Goal: Transaction & Acquisition: Download file/media

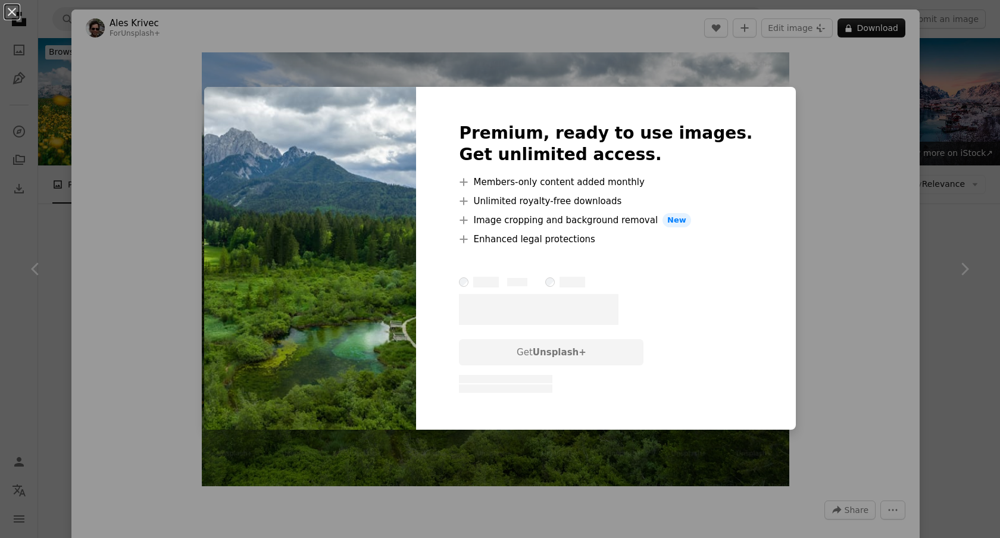
scroll to position [561, 0]
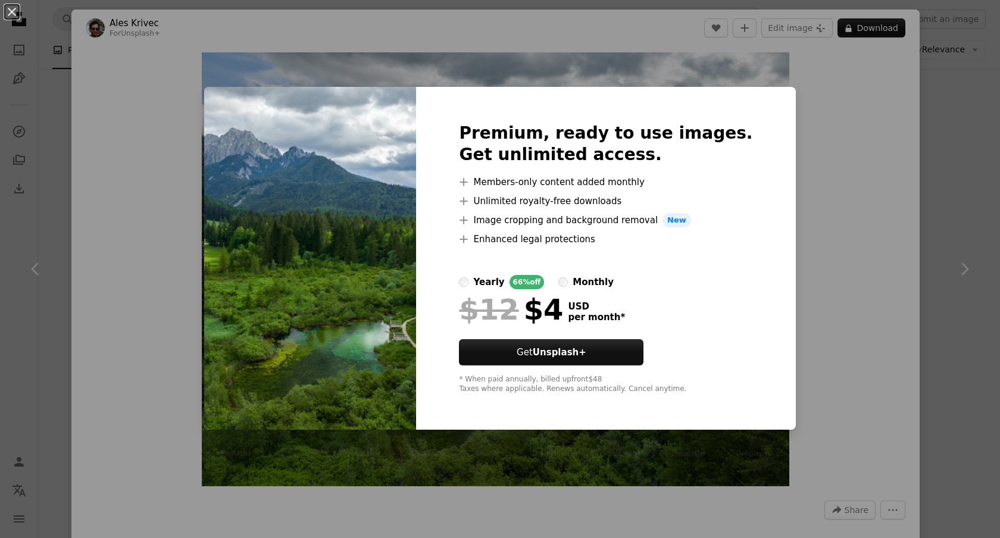
click at [868, 278] on div "An X shape Premium, ready to use images. Get unlimited access. A plus sign Memb…" at bounding box center [500, 269] width 1000 height 538
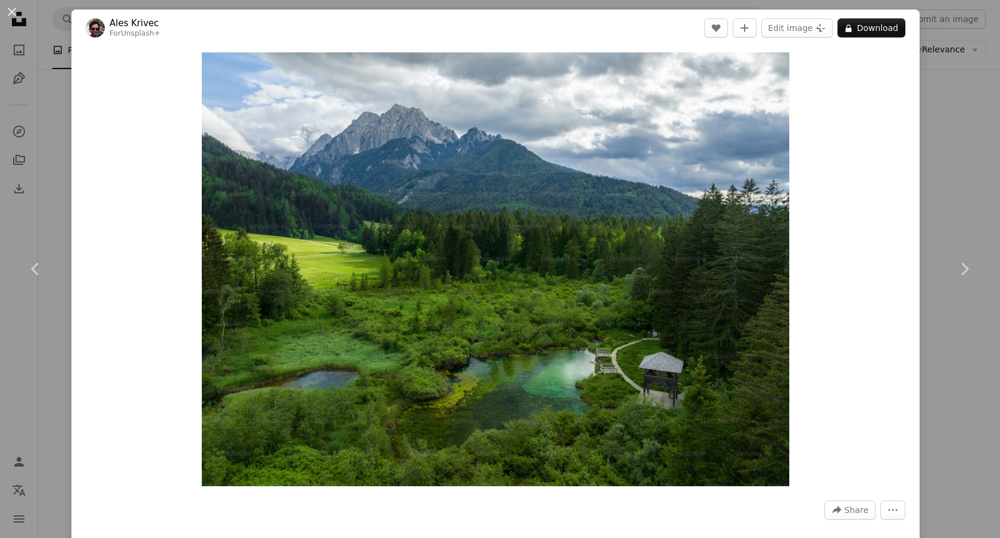
click at [39, 177] on div "An X shape Chevron left Chevron right Ales Krivec For Unsplash+ A heart A plus …" at bounding box center [500, 269] width 1000 height 538
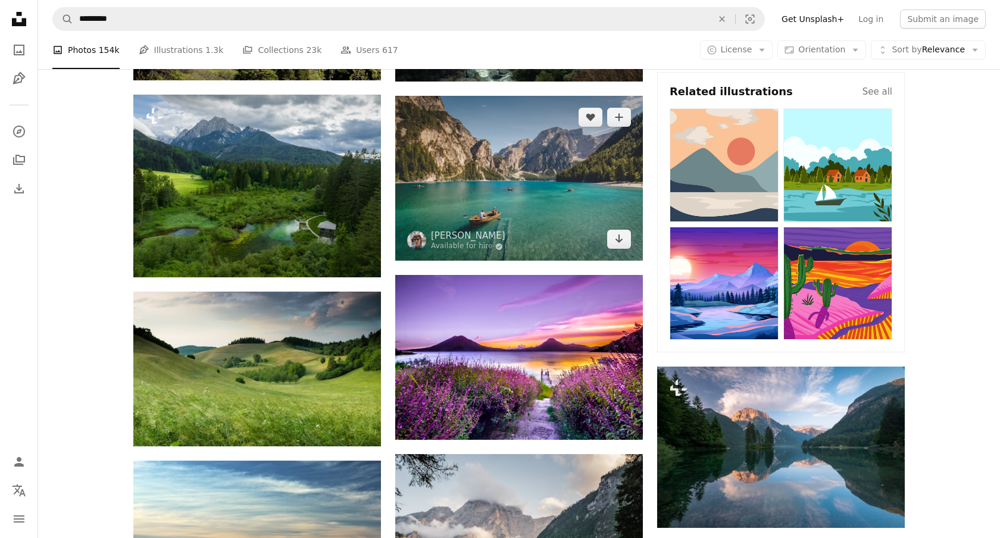
click at [540, 173] on img at bounding box center [519, 178] width 248 height 165
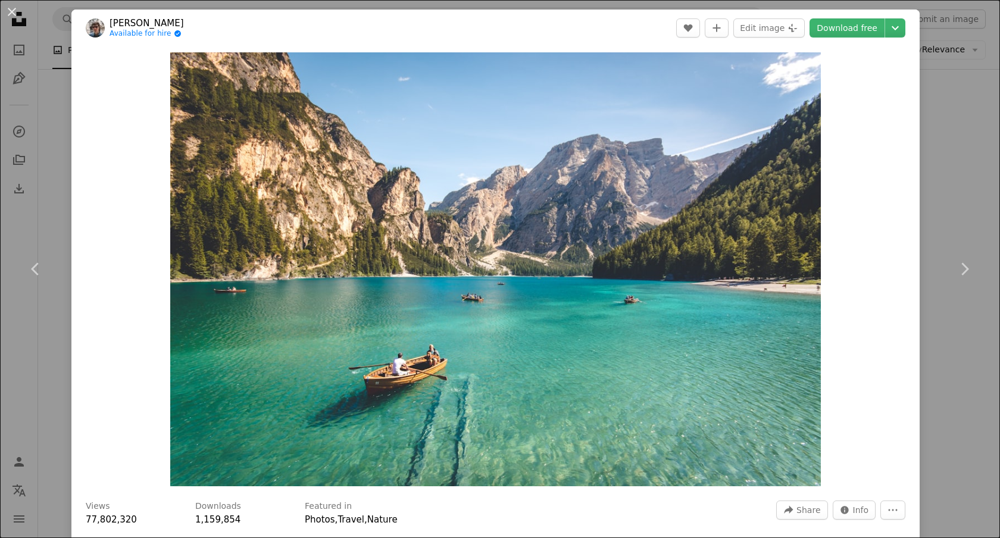
click at [953, 162] on div "An X shape Chevron left Chevron right [PERSON_NAME] Available for hire A checkm…" at bounding box center [500, 269] width 1000 height 538
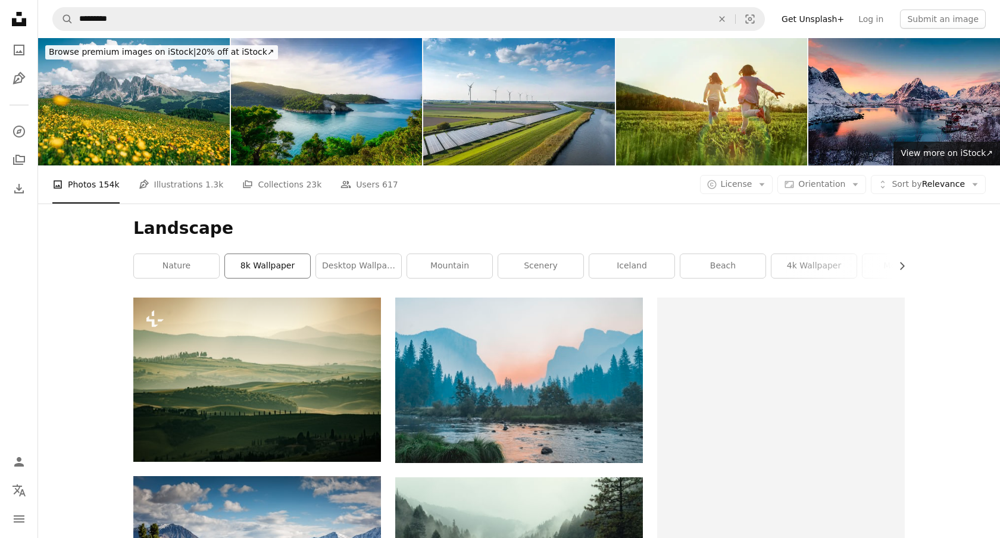
click at [292, 270] on link "8k wallpaper" at bounding box center [267, 266] width 85 height 24
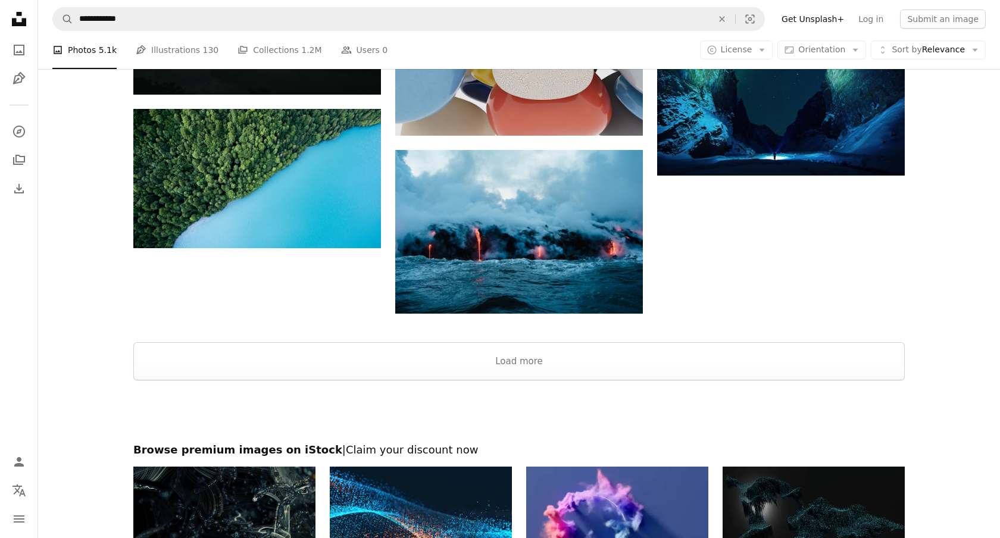
scroll to position [1366, 0]
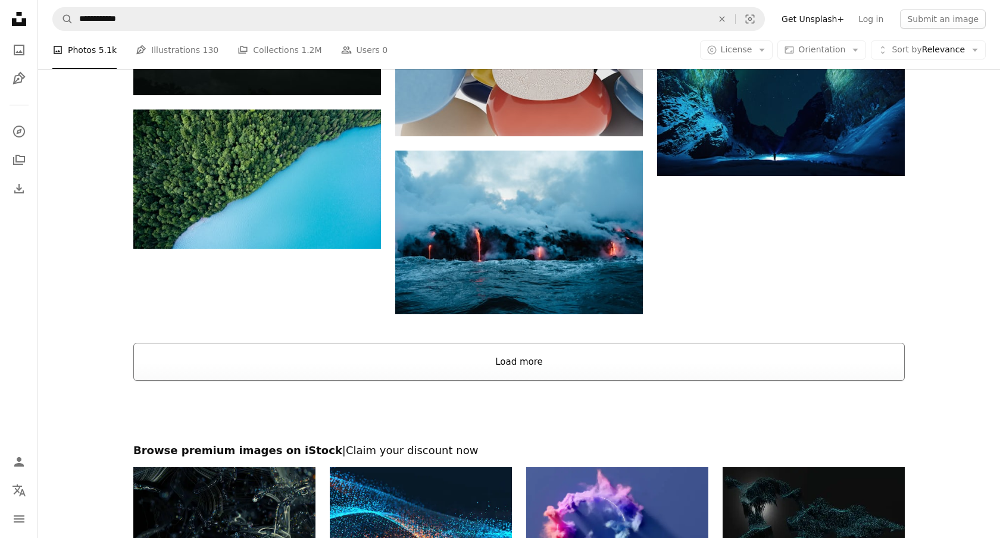
click at [523, 368] on button "Load more" at bounding box center [518, 362] width 771 height 38
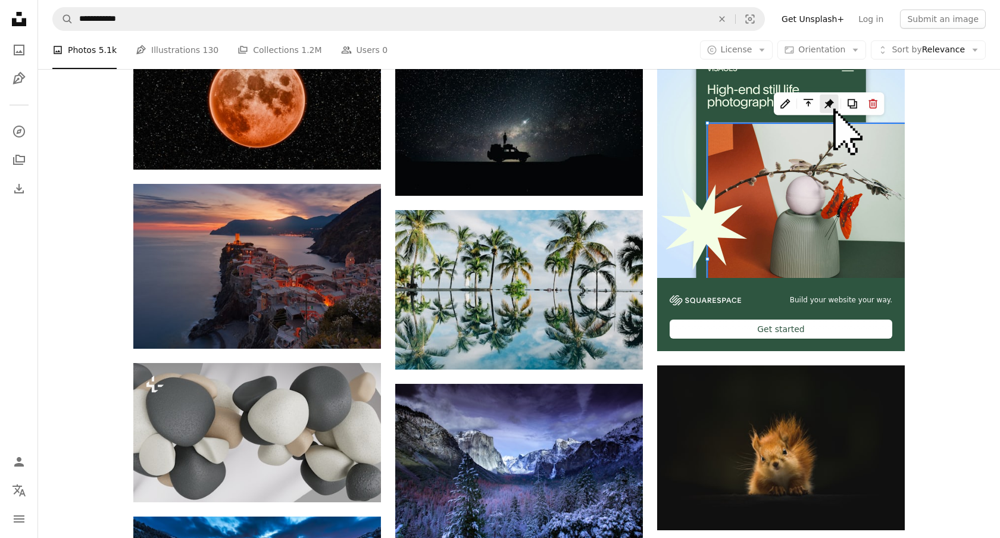
scroll to position [0, 0]
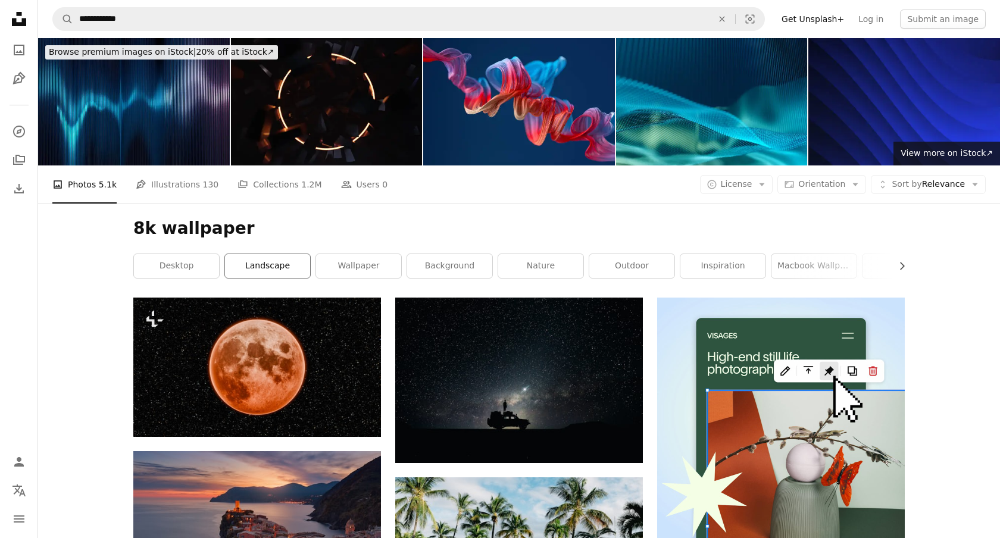
click at [276, 267] on link "landscape" at bounding box center [267, 266] width 85 height 24
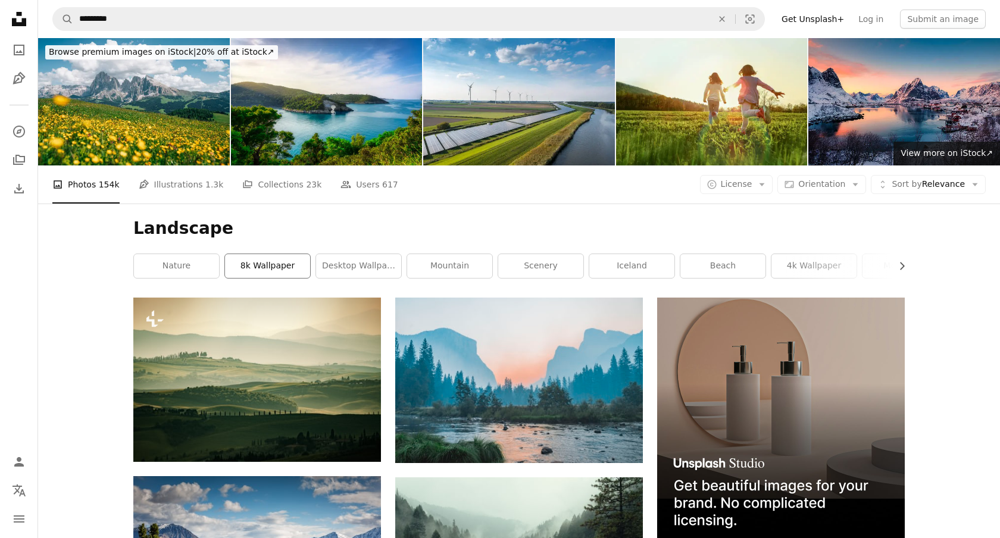
click at [264, 270] on link "8k wallpaper" at bounding box center [267, 266] width 85 height 24
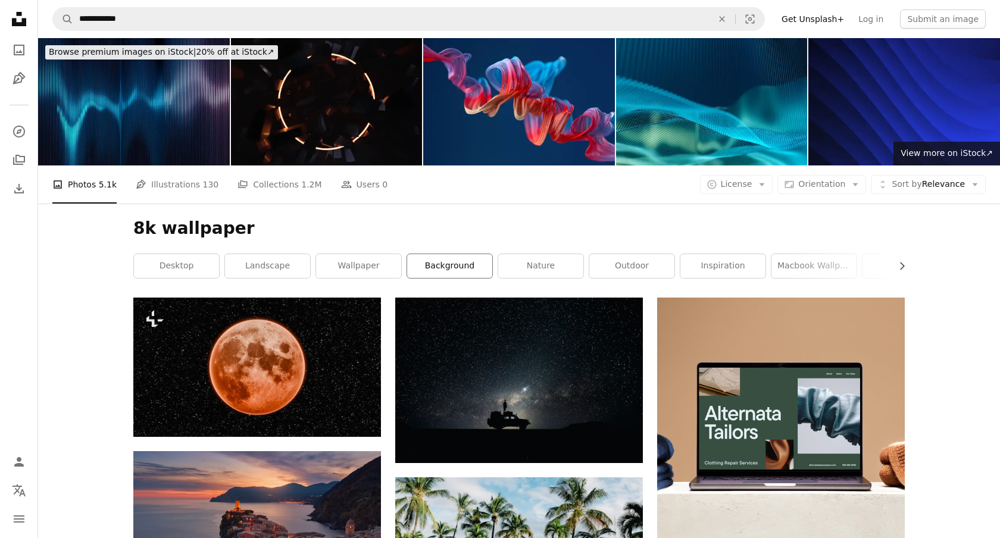
click at [474, 259] on link "background" at bounding box center [449, 266] width 85 height 24
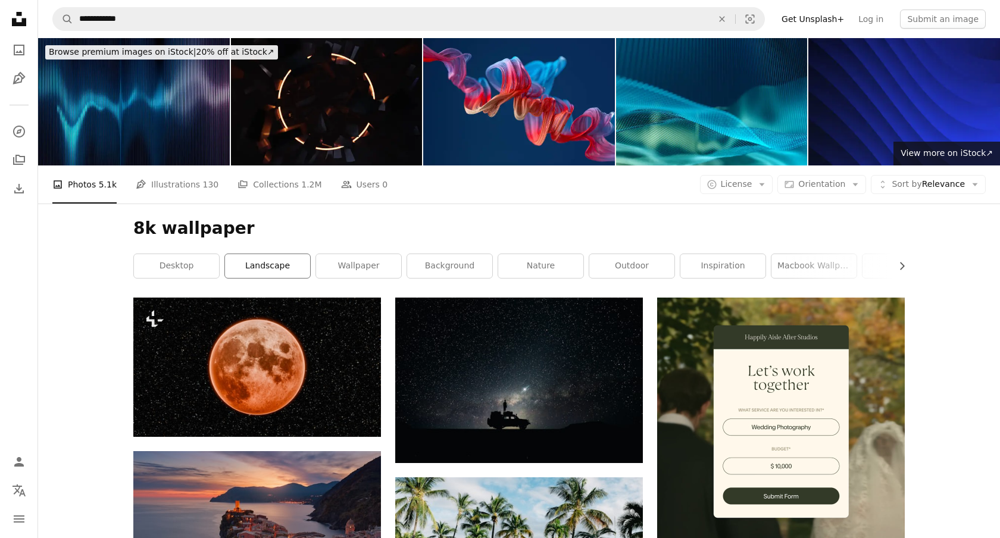
click at [271, 269] on link "landscape" at bounding box center [267, 266] width 85 height 24
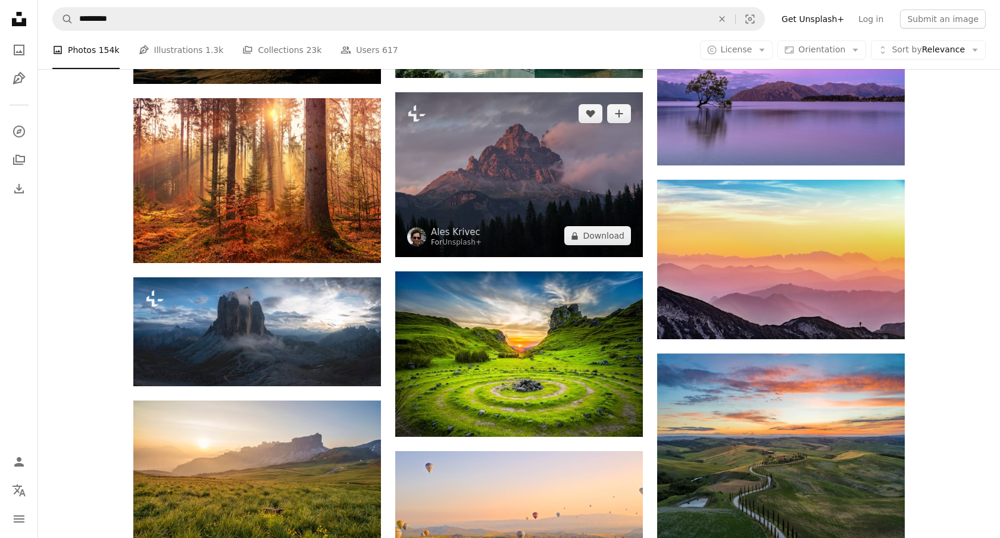
scroll to position [1106, 0]
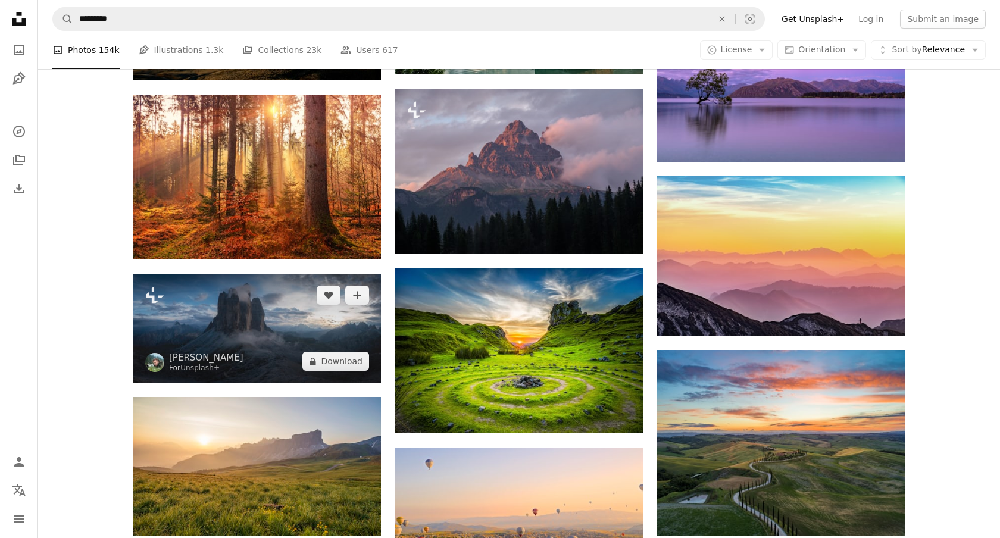
click at [346, 337] on img at bounding box center [257, 328] width 248 height 109
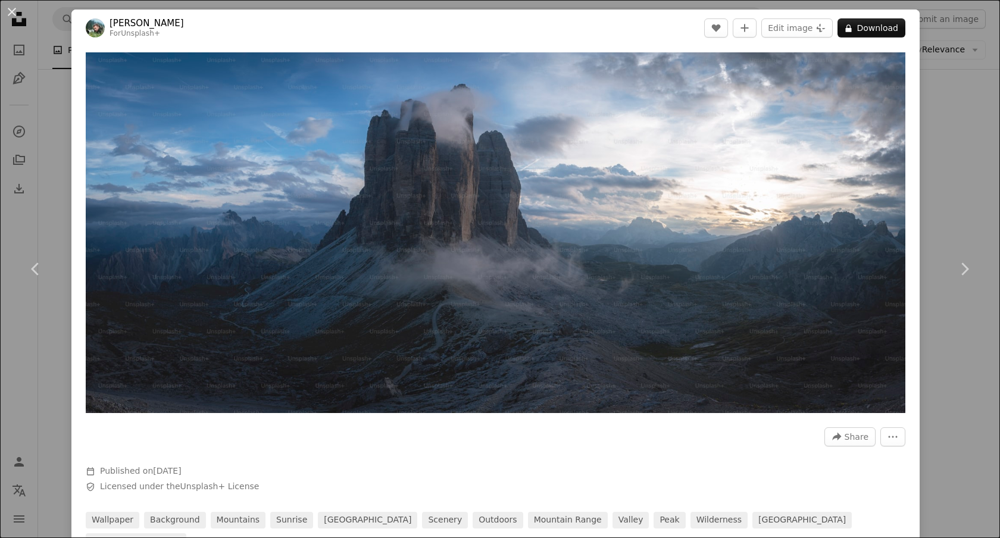
click at [975, 133] on div "An X shape Chevron left Chevron right [PERSON_NAME] For Unsplash+ A heart A plu…" at bounding box center [500, 269] width 1000 height 538
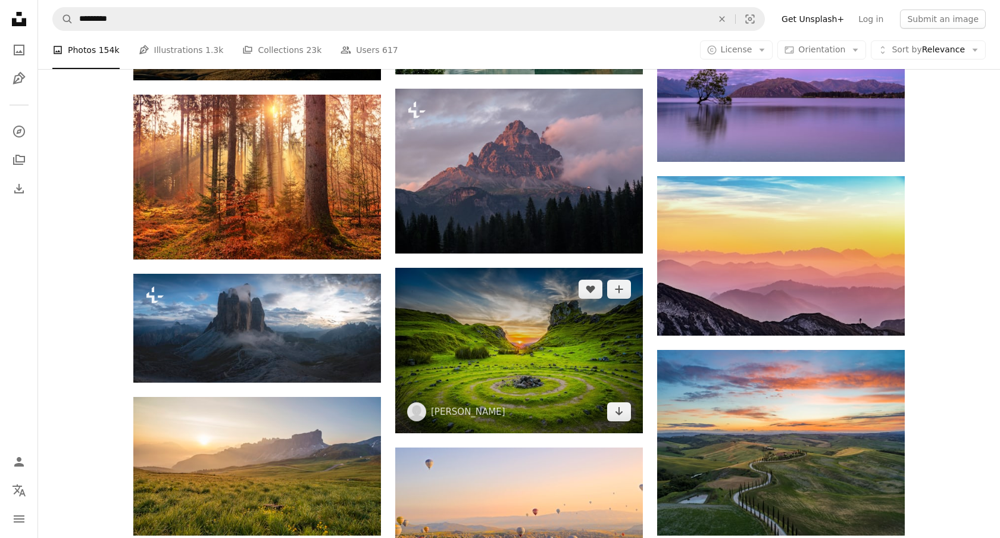
click at [575, 389] on img at bounding box center [519, 350] width 248 height 165
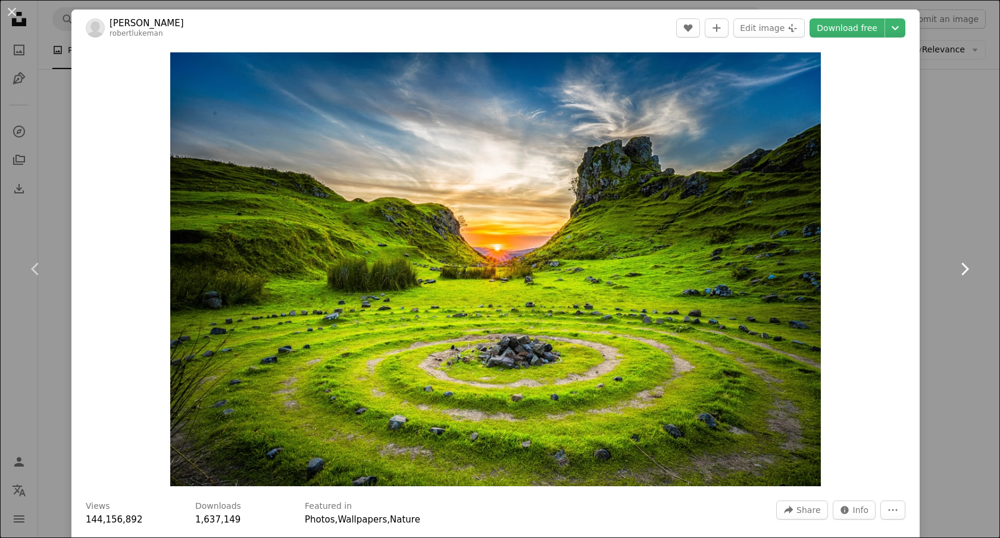
click at [977, 220] on link "Chevron right" at bounding box center [963, 269] width 71 height 114
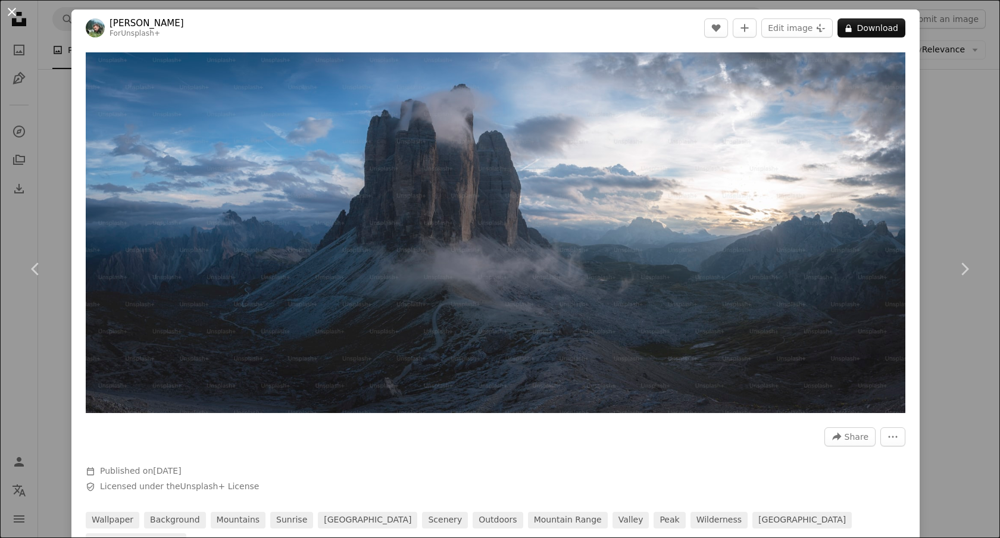
click at [17, 14] on button "An X shape" at bounding box center [12, 12] width 14 height 14
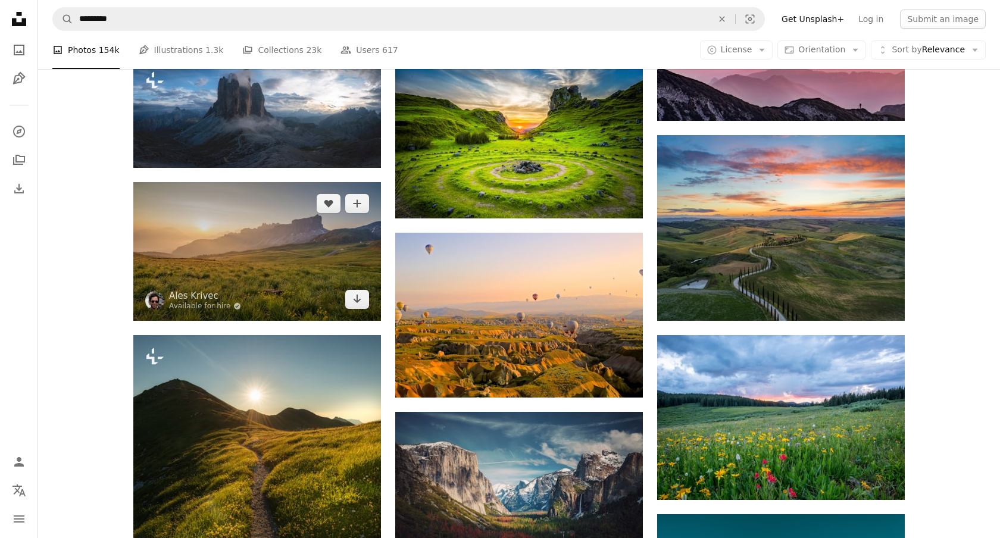
scroll to position [1304, 0]
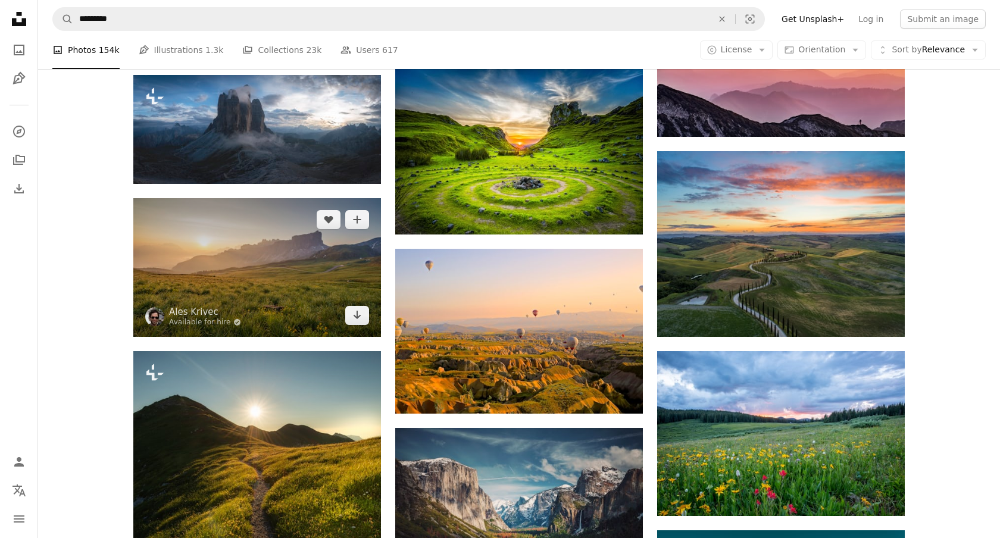
click at [299, 277] on img at bounding box center [257, 267] width 248 height 138
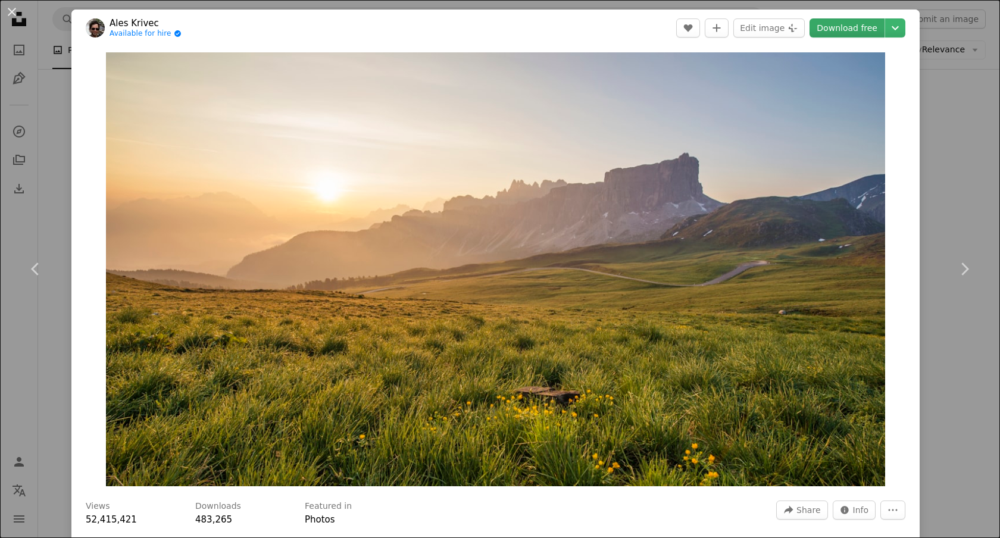
click at [876, 33] on link "Download free" at bounding box center [846, 27] width 75 height 19
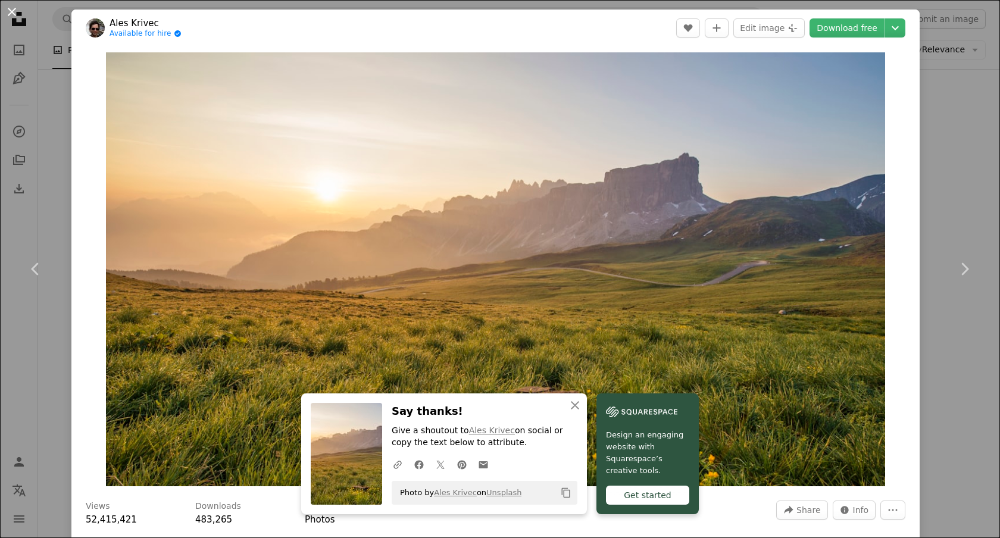
click at [10, 12] on button "An X shape" at bounding box center [12, 12] width 14 height 14
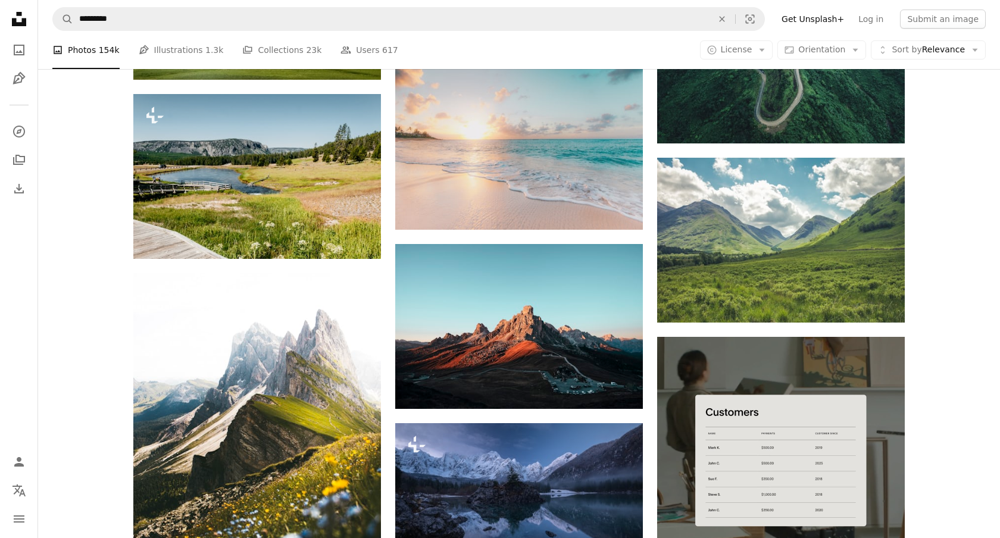
scroll to position [2940, 0]
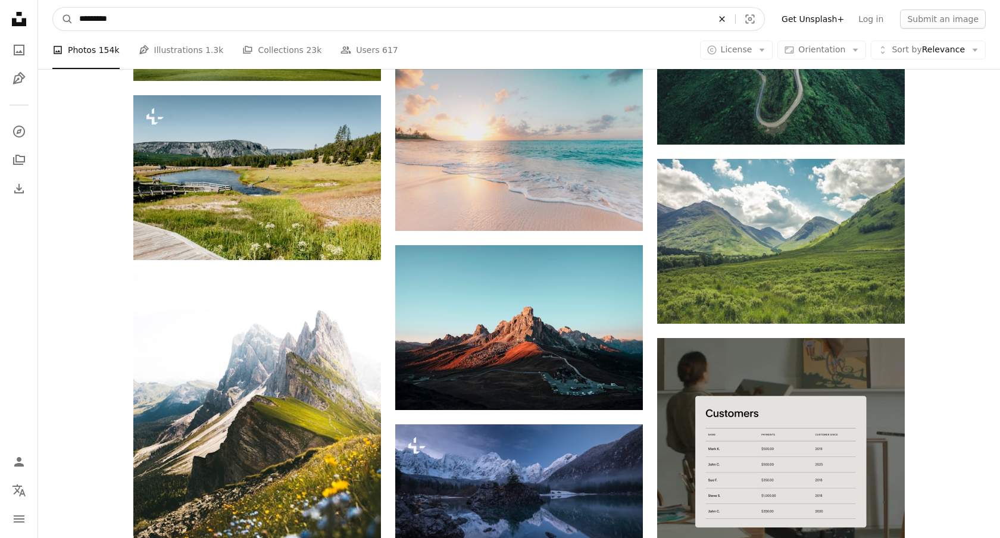
click at [730, 18] on icon "An X shape" at bounding box center [722, 19] width 26 height 10
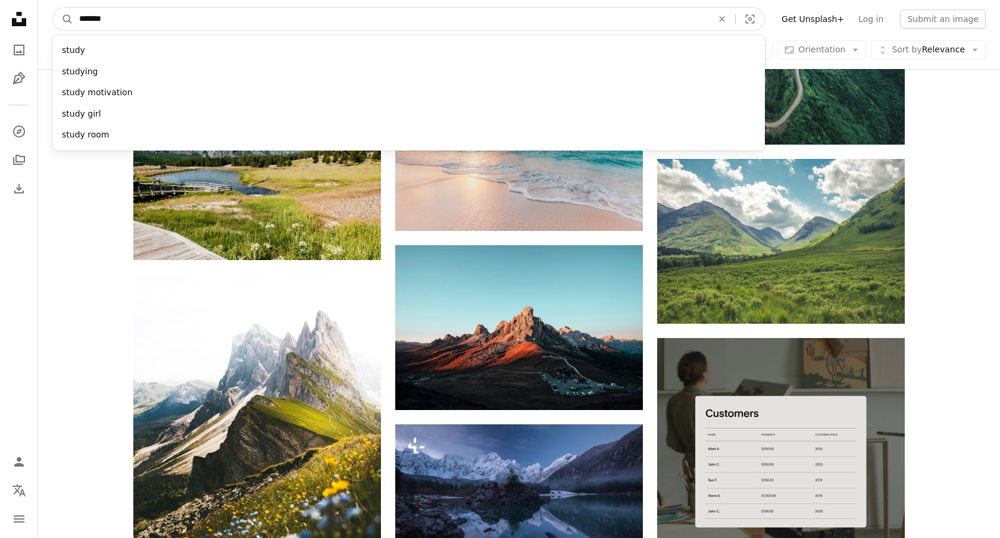
type input "********"
click button "A magnifying glass" at bounding box center [63, 19] width 20 height 23
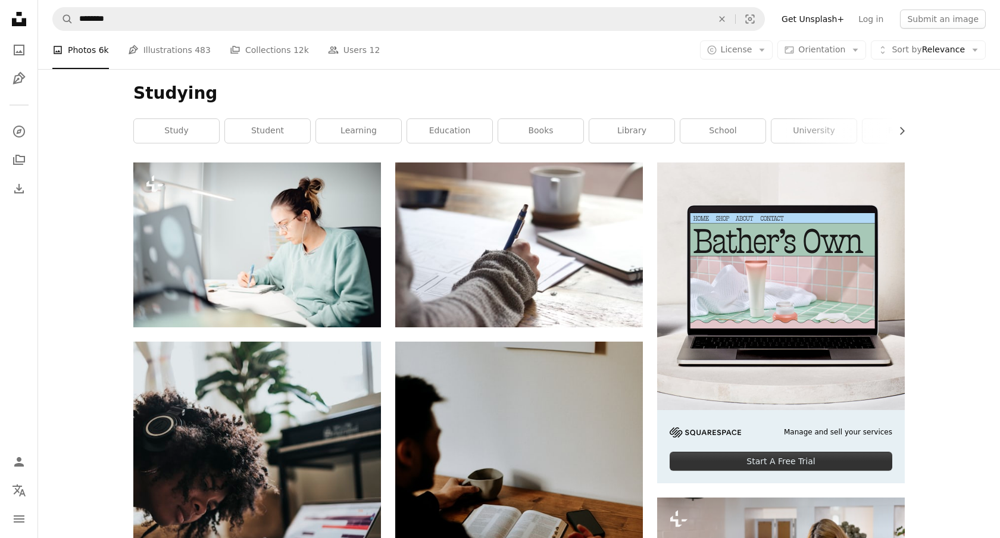
scroll to position [61, 0]
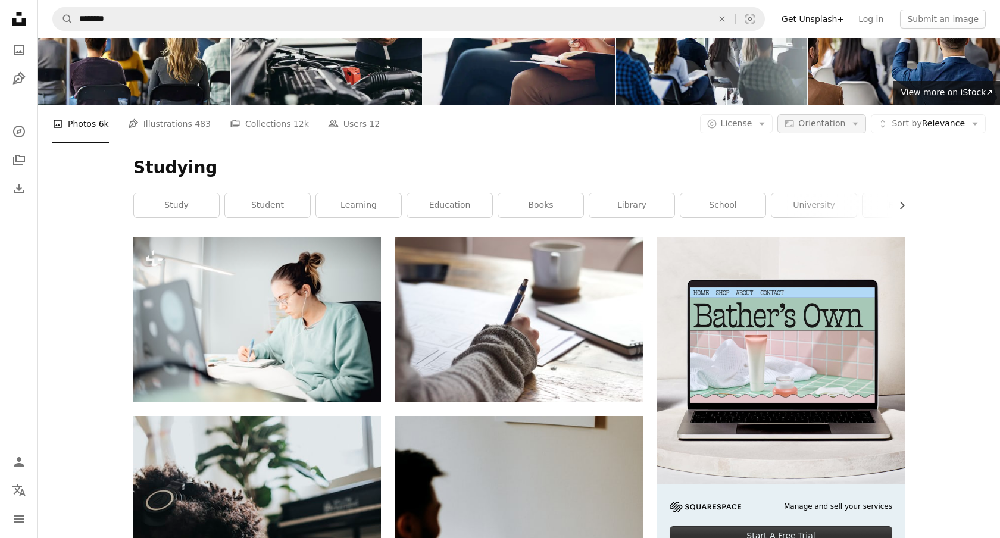
click at [842, 127] on span "Orientation" at bounding box center [821, 123] width 47 height 10
click at [825, 196] on span "Landscape" at bounding box center [843, 198] width 73 height 12
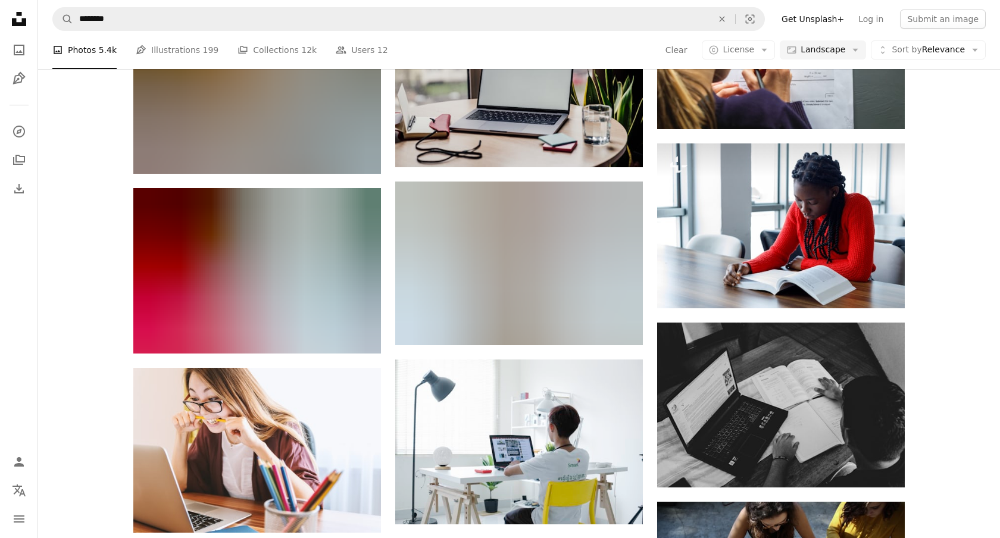
scroll to position [857, 0]
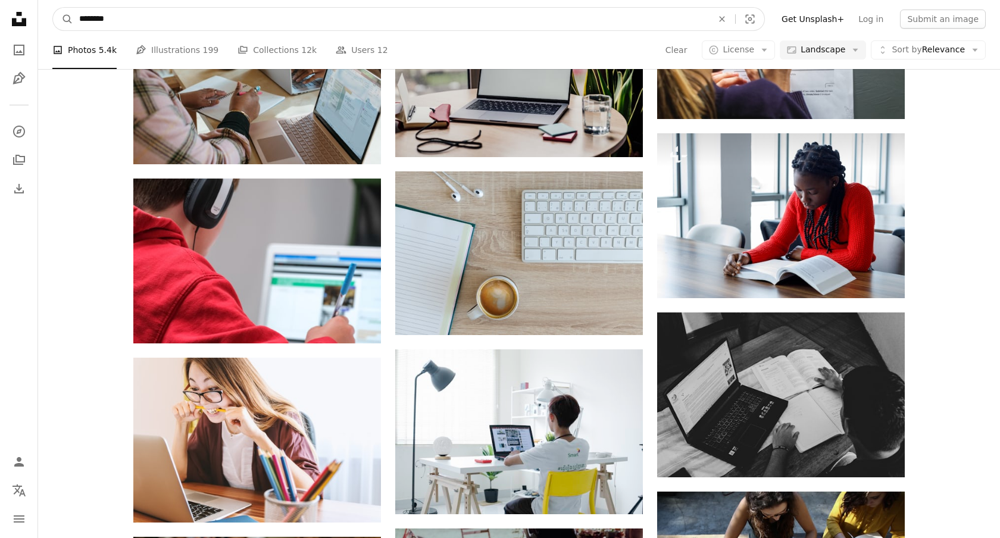
click at [376, 21] on input "********" at bounding box center [391, 19] width 636 height 23
type input "**********"
click button "A magnifying glass" at bounding box center [63, 19] width 20 height 23
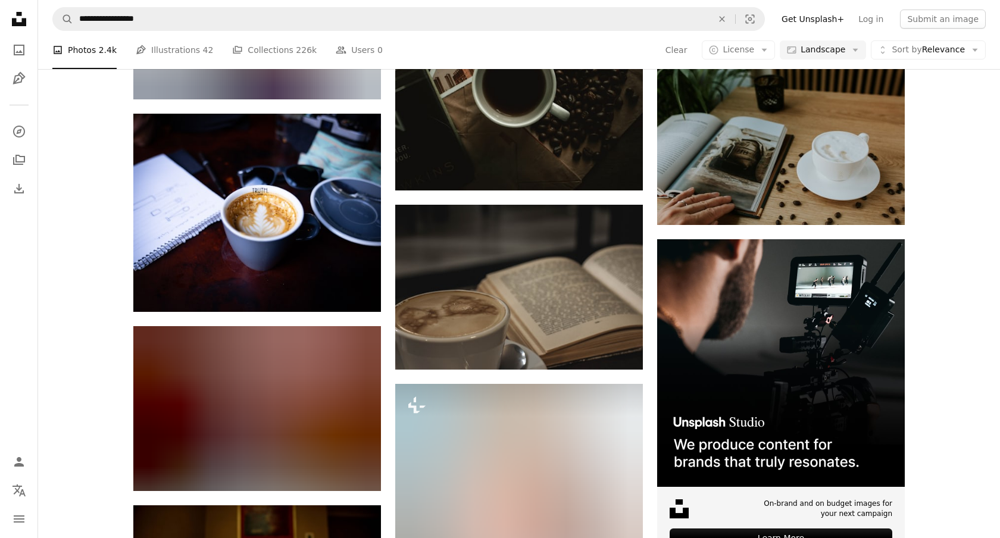
scroll to position [2853, 0]
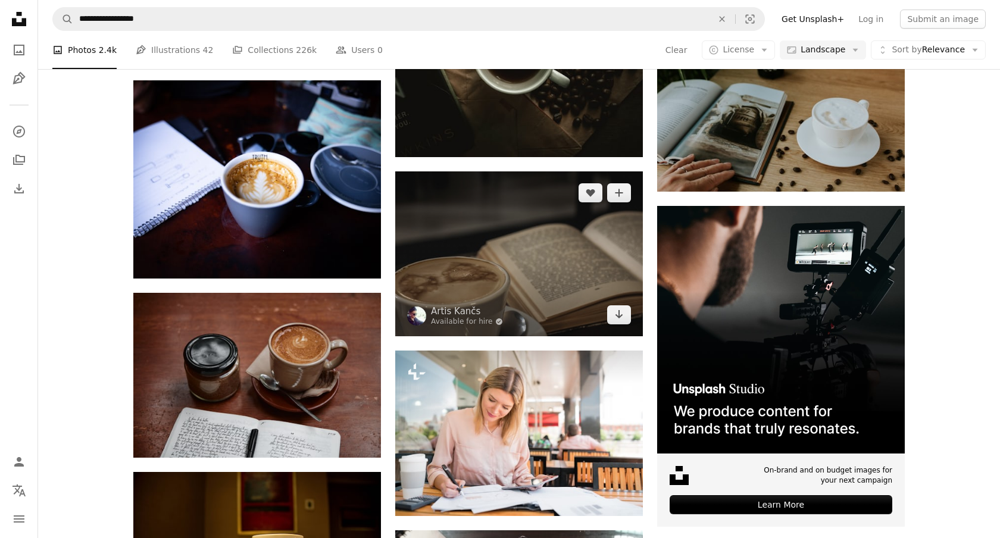
click at [568, 220] on img at bounding box center [519, 253] width 248 height 165
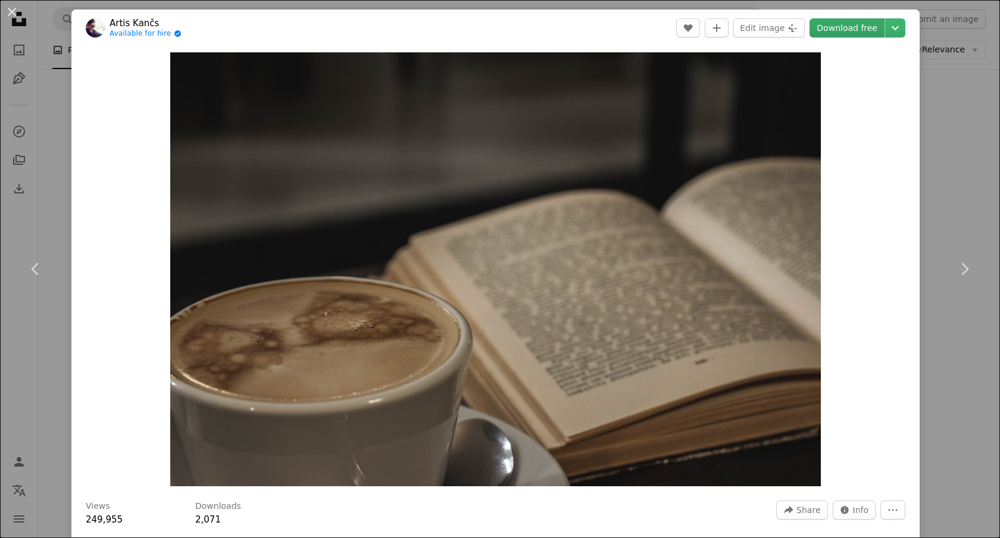
click at [857, 34] on link "Download free" at bounding box center [846, 27] width 75 height 19
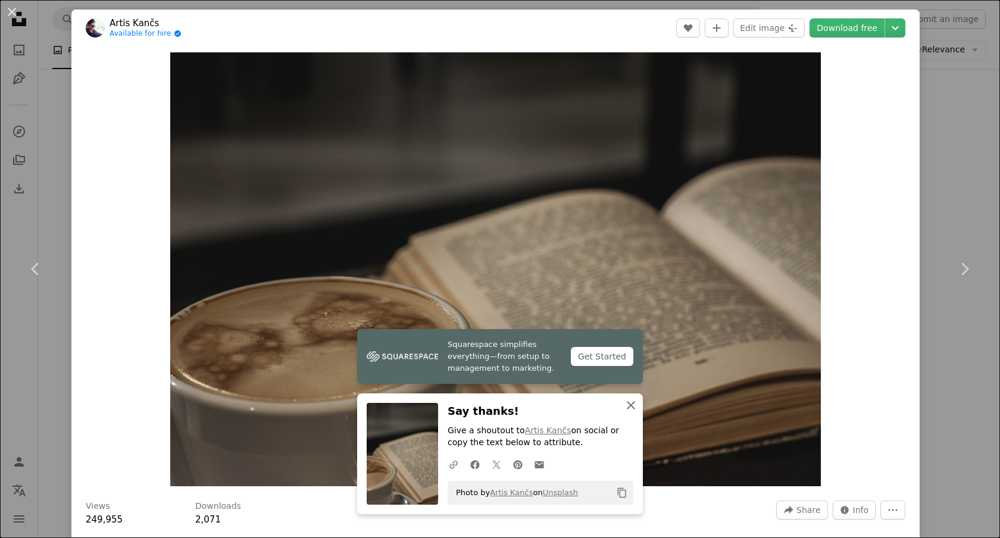
click at [630, 406] on icon "An X shape" at bounding box center [631, 405] width 14 height 14
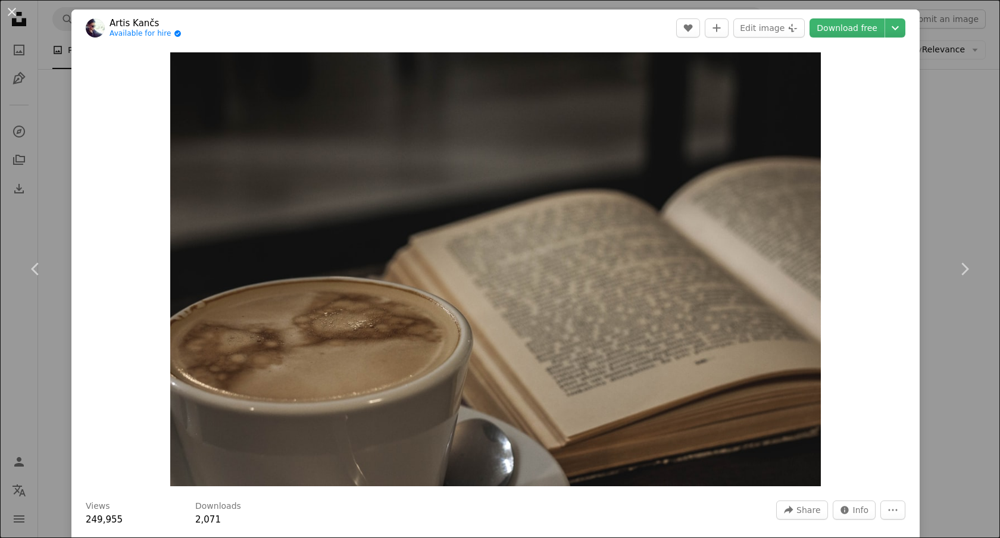
click at [954, 146] on div "An X shape Chevron left Chevron right [PERSON_NAME] Available for hire A checkm…" at bounding box center [500, 269] width 1000 height 538
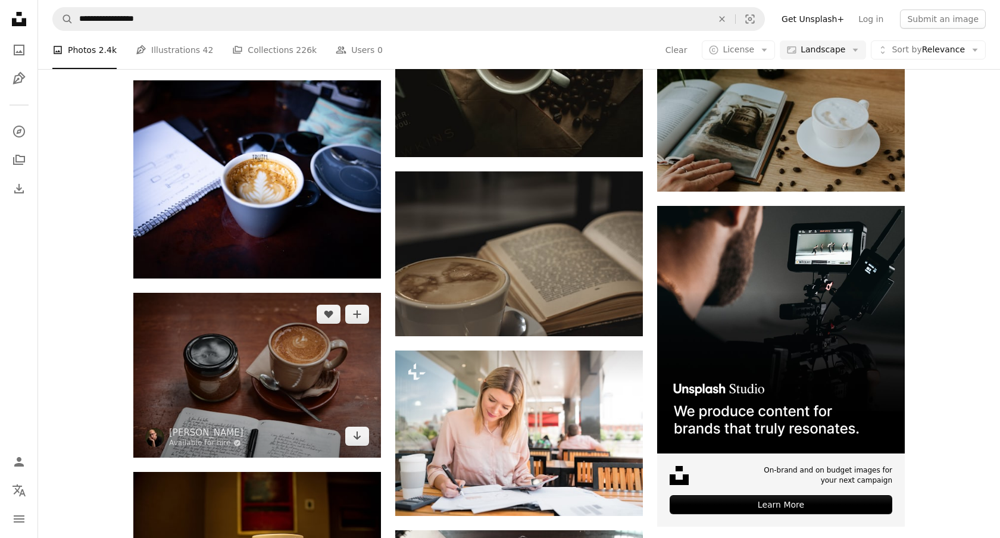
click at [278, 352] on img at bounding box center [257, 375] width 248 height 165
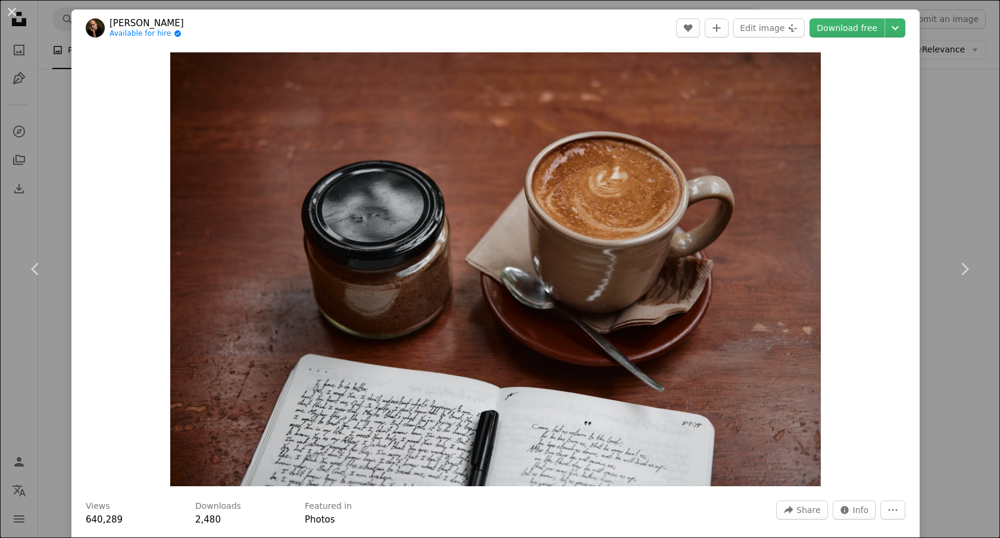
click at [966, 159] on div "An X shape Chevron left Chevron right [PERSON_NAME] Available for hire A checkm…" at bounding box center [500, 269] width 1000 height 538
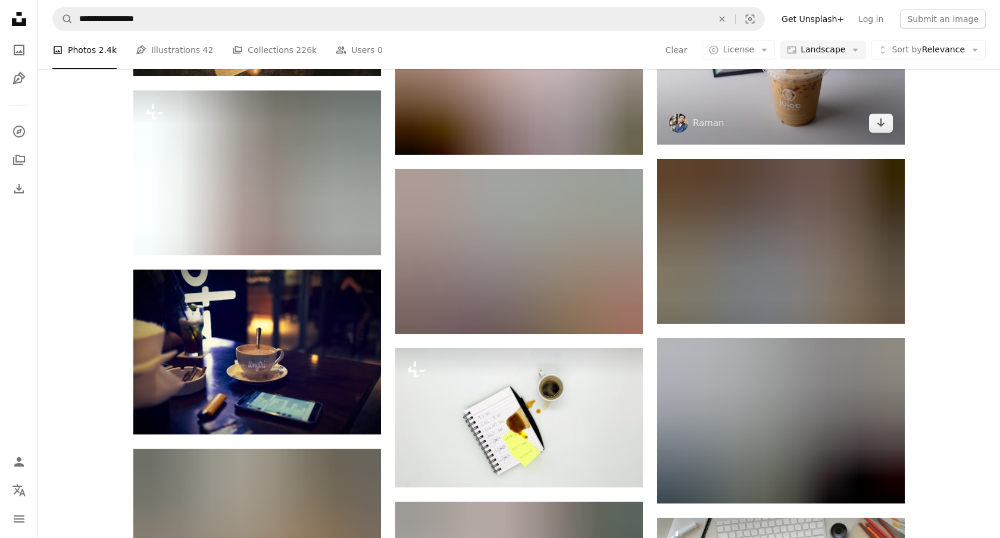
scroll to position [3592, 0]
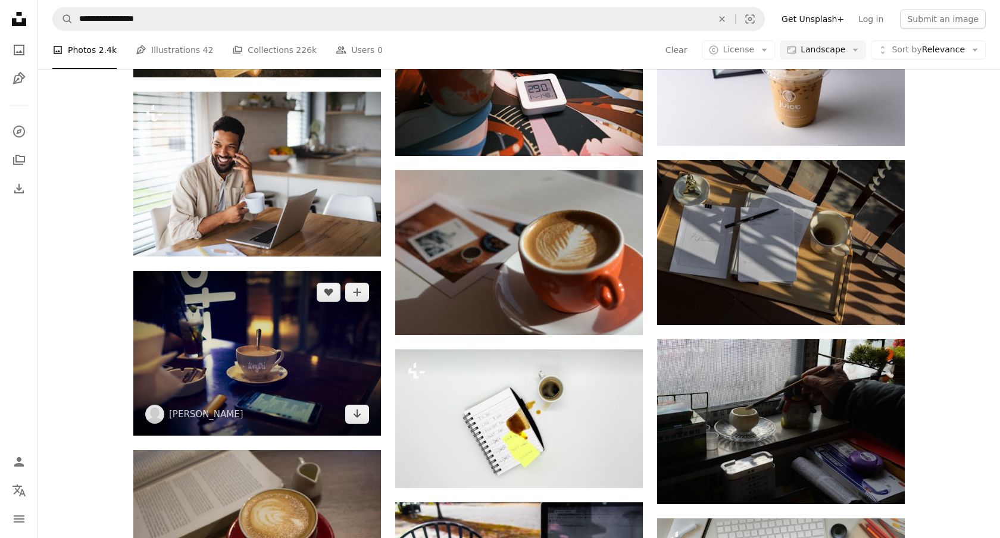
click at [327, 342] on img at bounding box center [257, 353] width 248 height 165
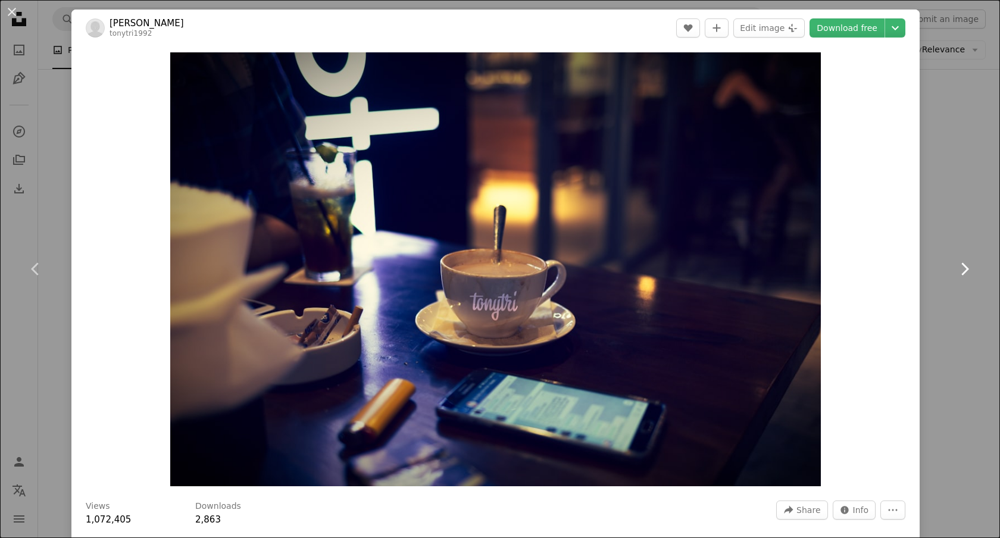
click at [977, 215] on link "Chevron right" at bounding box center [963, 269] width 71 height 114
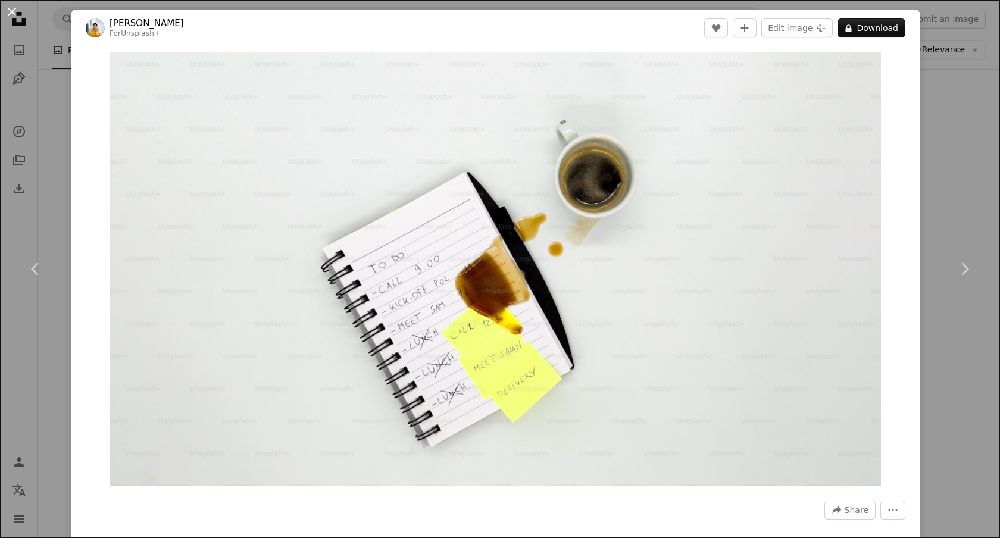
click at [11, 10] on button "An X shape" at bounding box center [12, 12] width 14 height 14
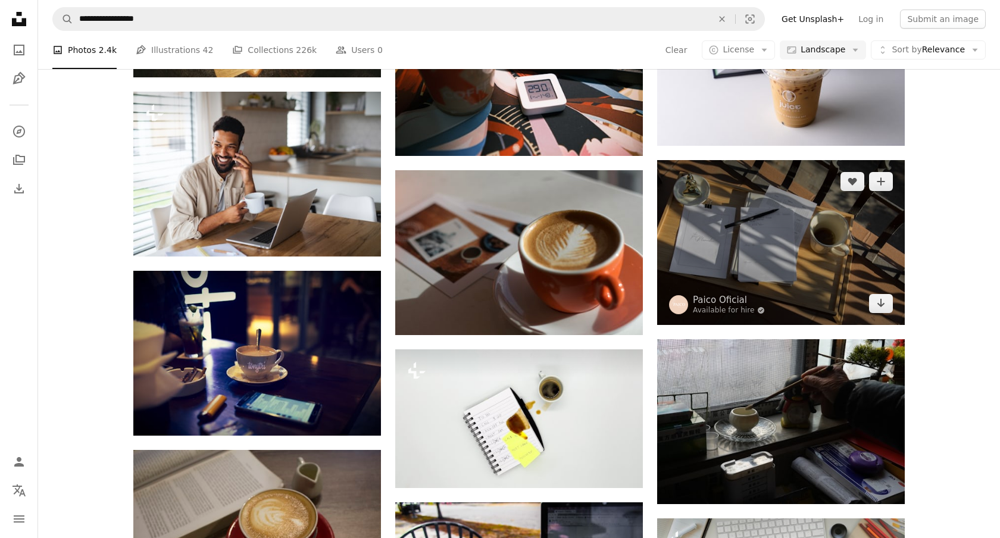
click at [769, 265] on img at bounding box center [781, 242] width 248 height 165
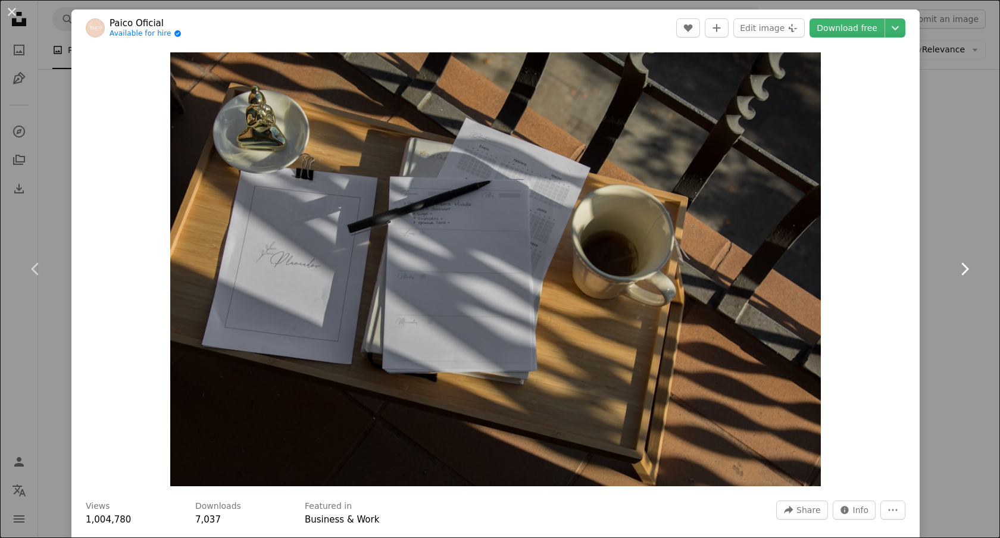
click at [957, 232] on link "Chevron right" at bounding box center [963, 269] width 71 height 114
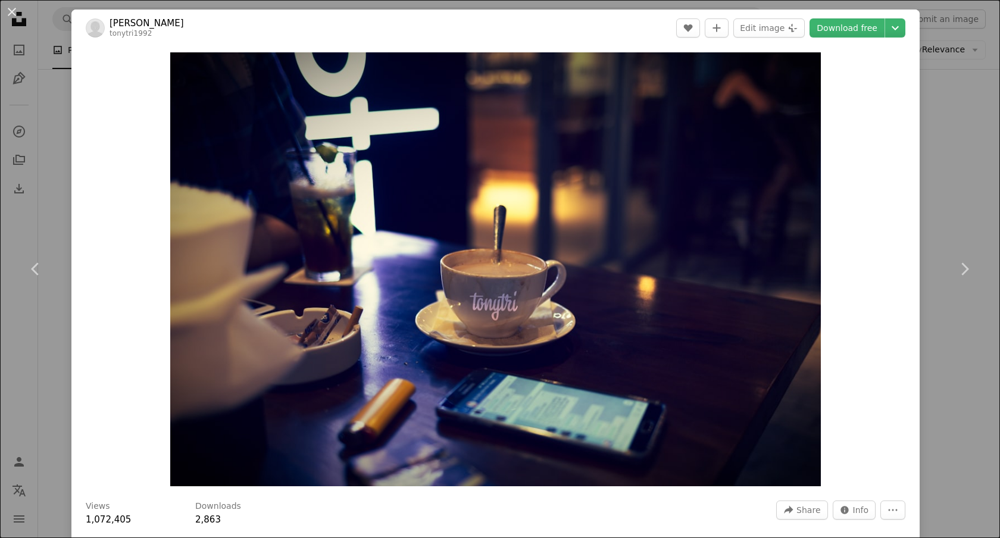
click at [996, 120] on div "An X shape Chevron left Chevron right [PERSON_NAME] tonytri1992 A heart A plus …" at bounding box center [500, 269] width 1000 height 538
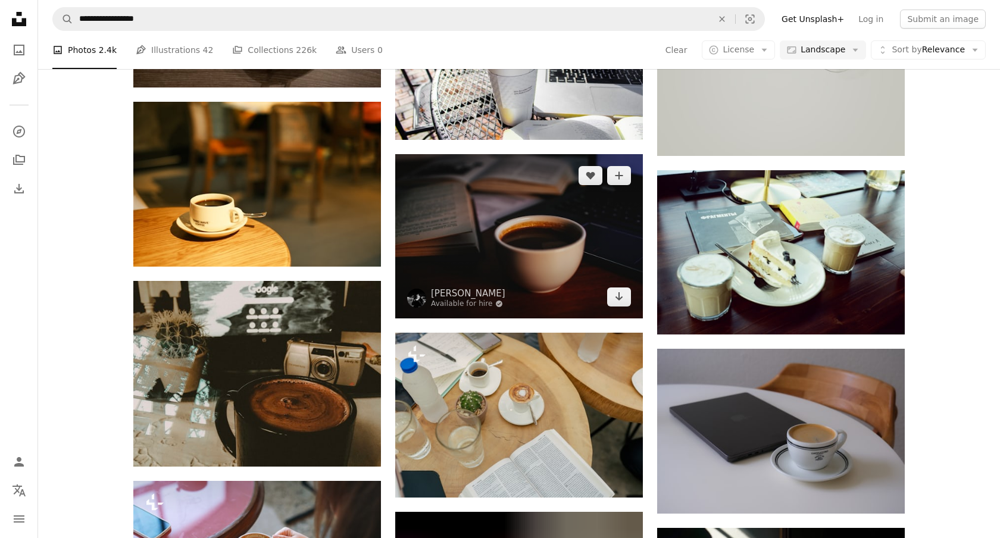
scroll to position [4117, 0]
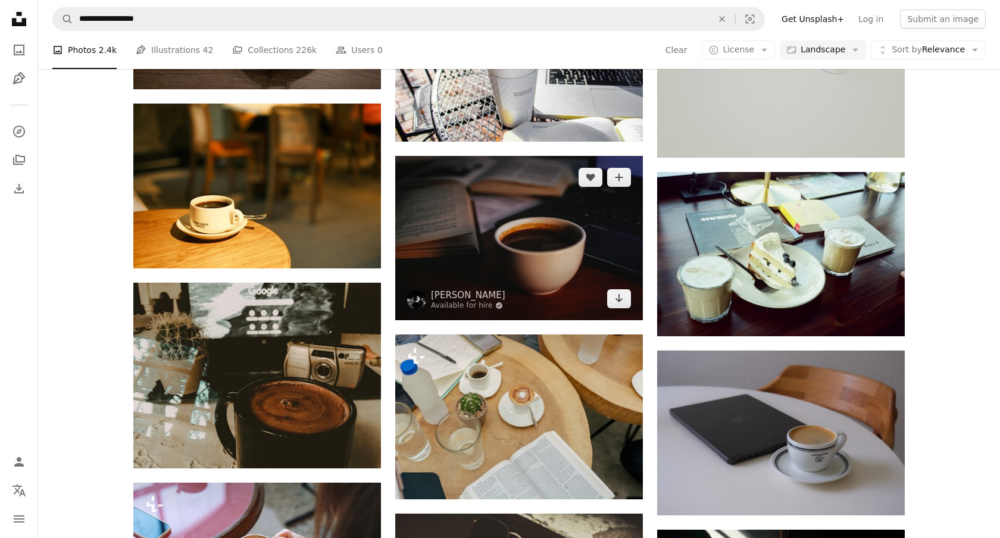
click at [443, 220] on img at bounding box center [519, 238] width 248 height 164
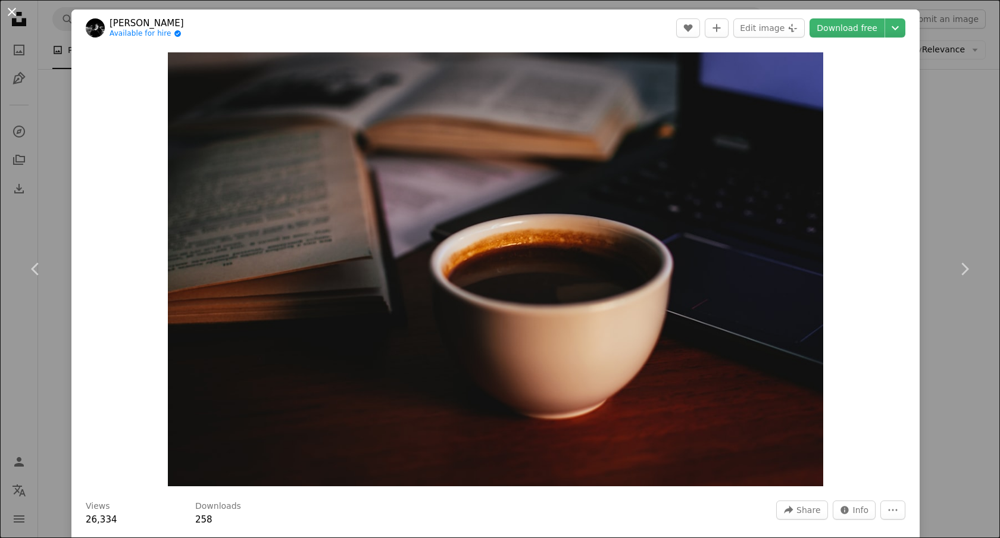
click at [11, 11] on button "An X shape" at bounding box center [12, 12] width 14 height 14
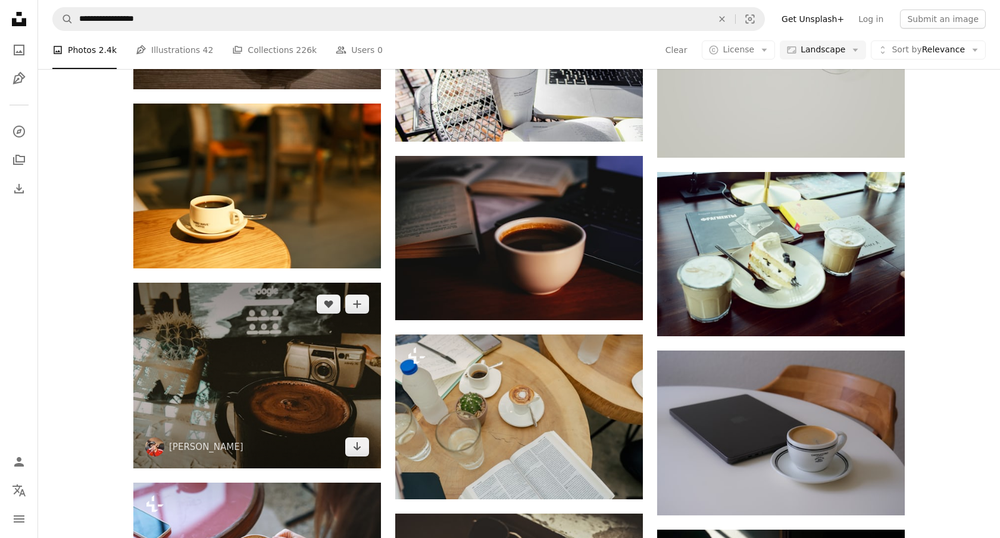
click at [223, 315] on img at bounding box center [257, 376] width 248 height 186
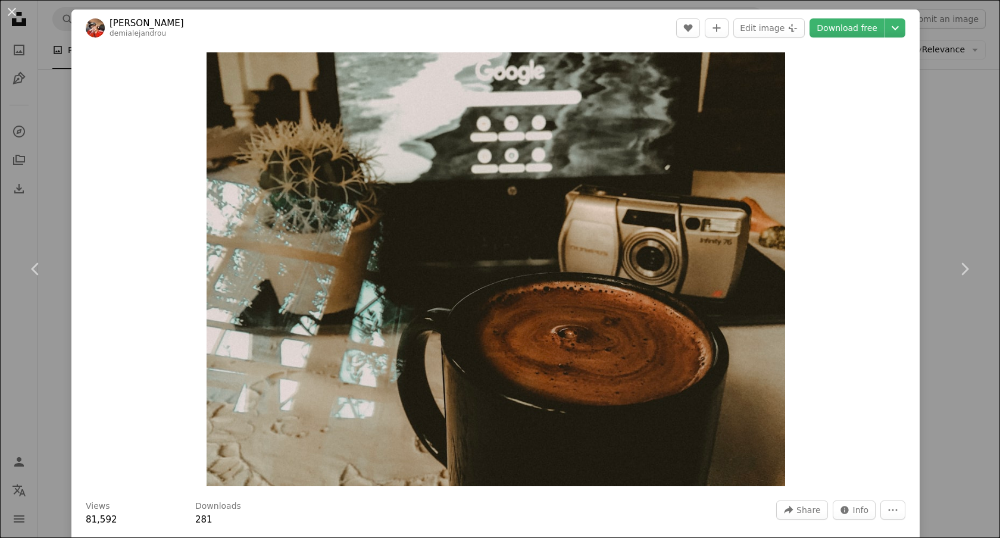
click at [951, 196] on div "An X shape Chevron left Chevron right [PERSON_NAME] A heart A plus sign Edit im…" at bounding box center [500, 269] width 1000 height 538
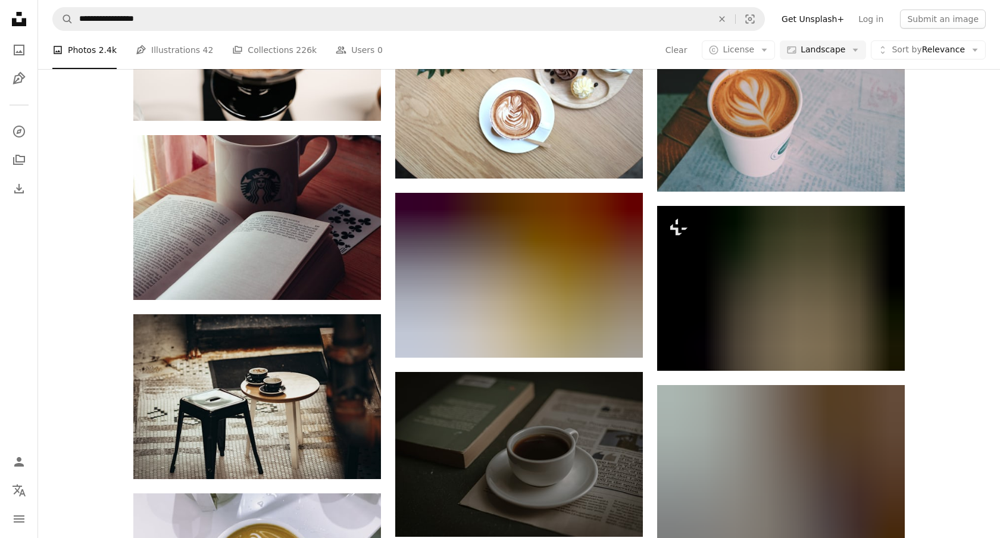
scroll to position [5337, 0]
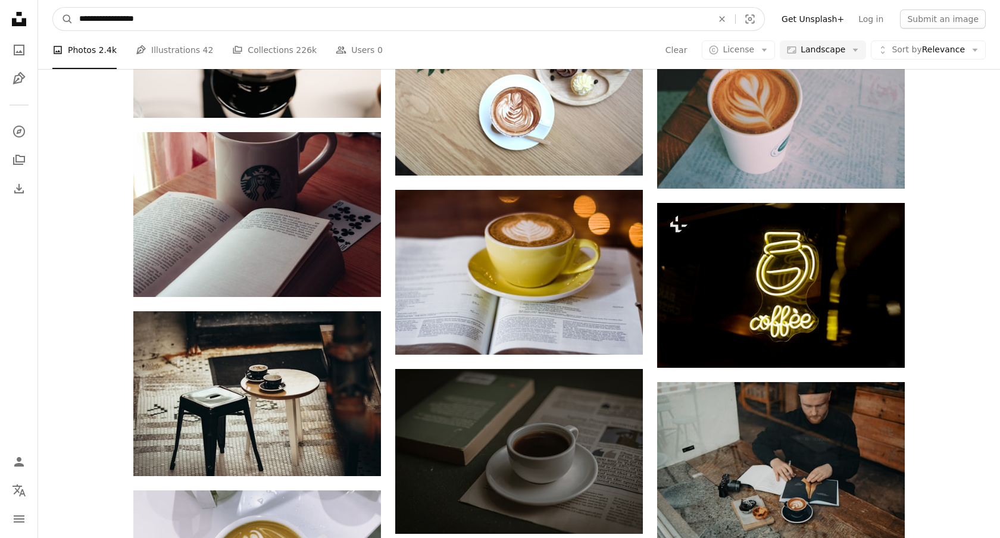
drag, startPoint x: 166, startPoint y: 23, endPoint x: 4, endPoint y: 23, distance: 162.4
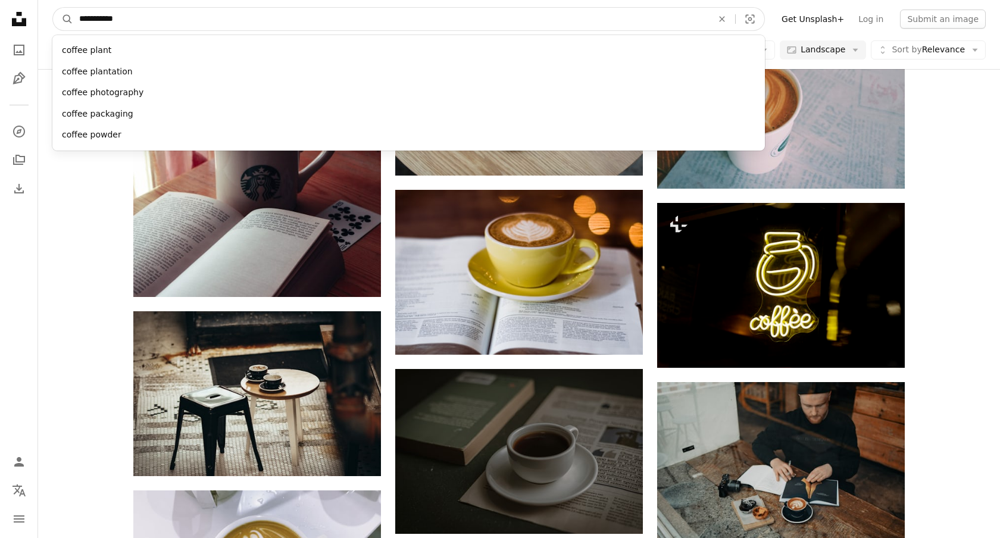
type input "**********"
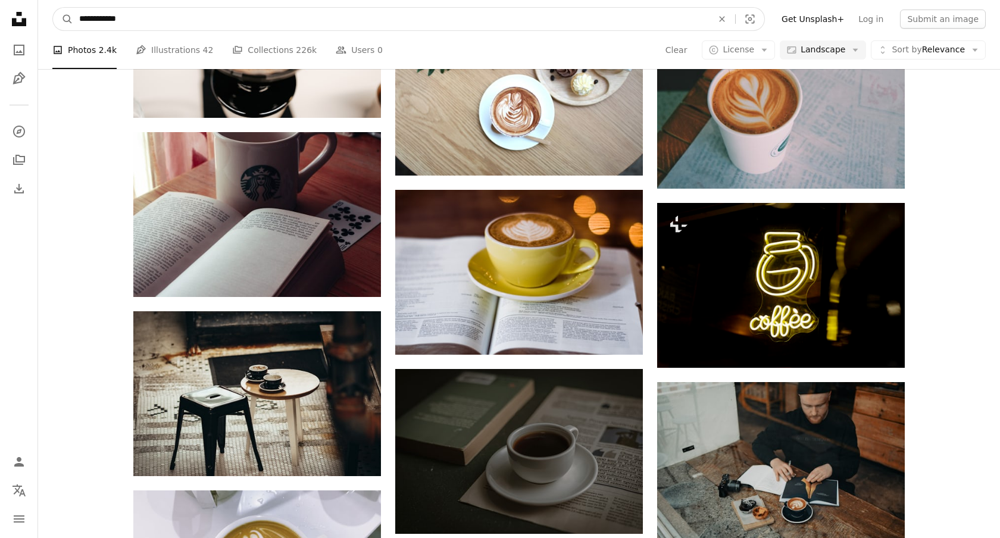
click button "A magnifying glass" at bounding box center [63, 19] width 20 height 23
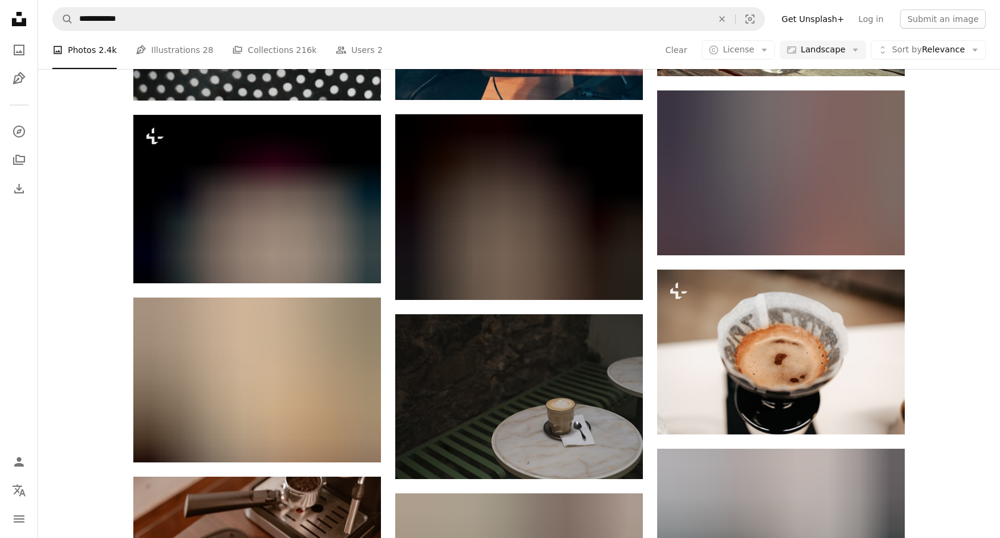
scroll to position [720, 0]
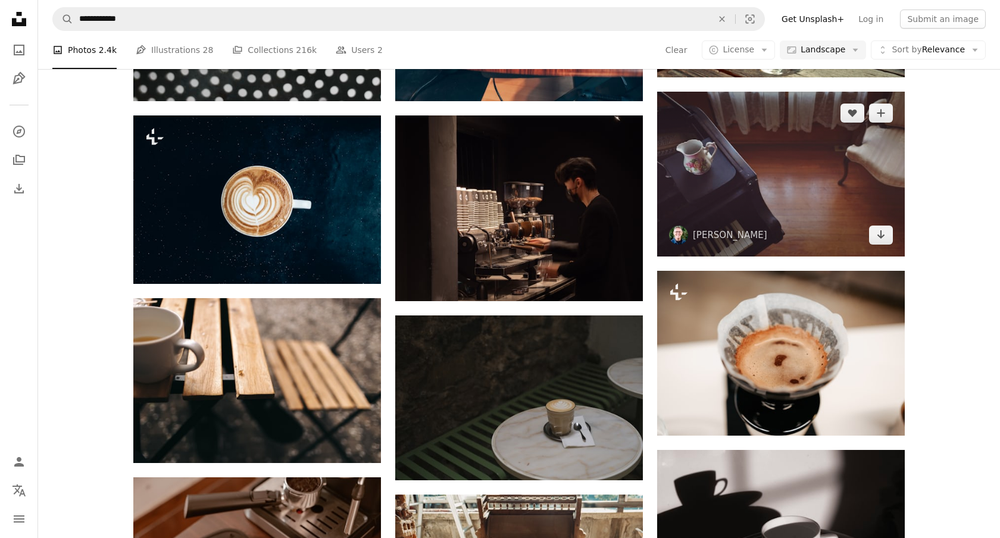
click at [825, 217] on img at bounding box center [781, 174] width 248 height 165
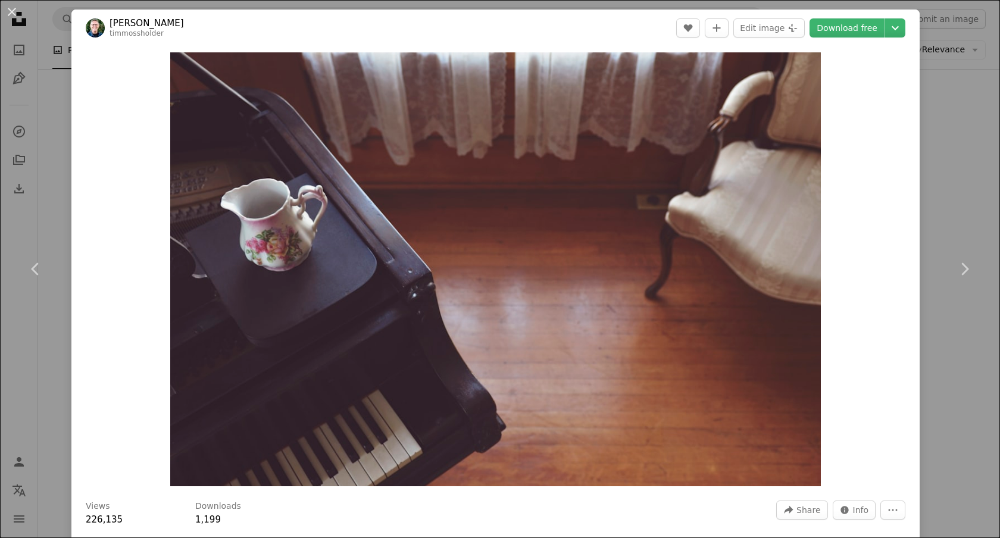
click at [960, 181] on div "An X shape Chevron left Chevron right [PERSON_NAME] timmossholder A heart A plu…" at bounding box center [500, 269] width 1000 height 538
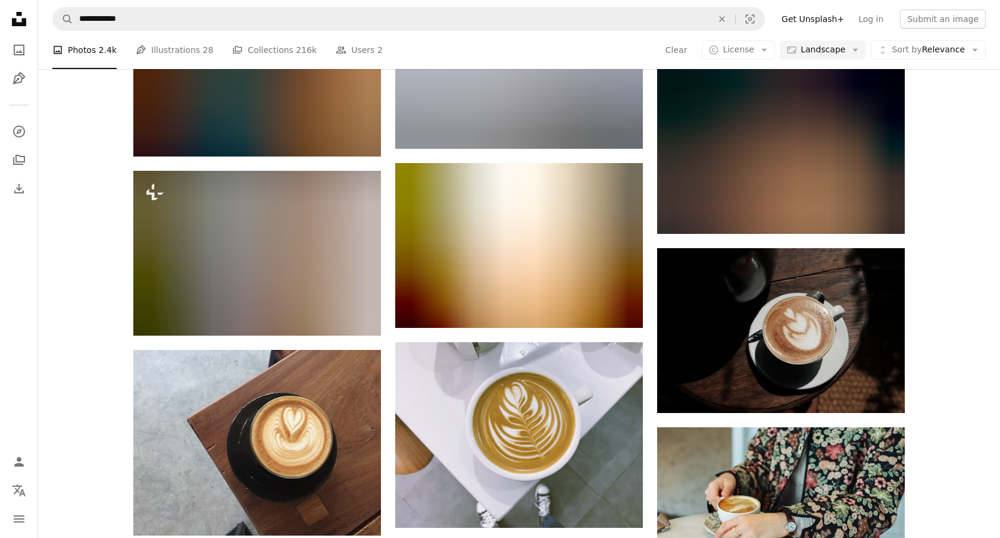
scroll to position [4087, 0]
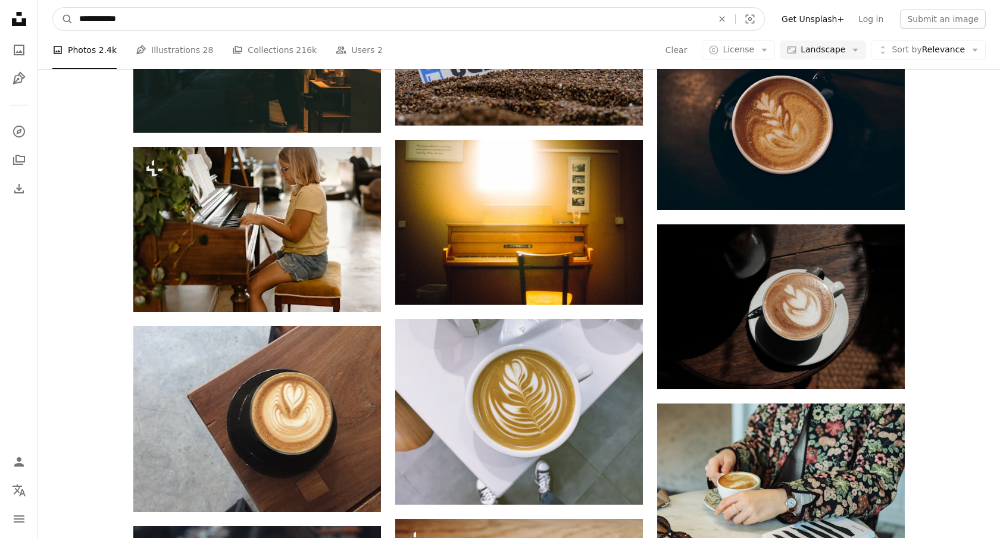
click at [108, 20] on input "**********" at bounding box center [391, 19] width 636 height 23
click at [107, 17] on input "**********" at bounding box center [391, 19] width 636 height 23
type input "**********"
click button "A magnifying glass" at bounding box center [63, 19] width 20 height 23
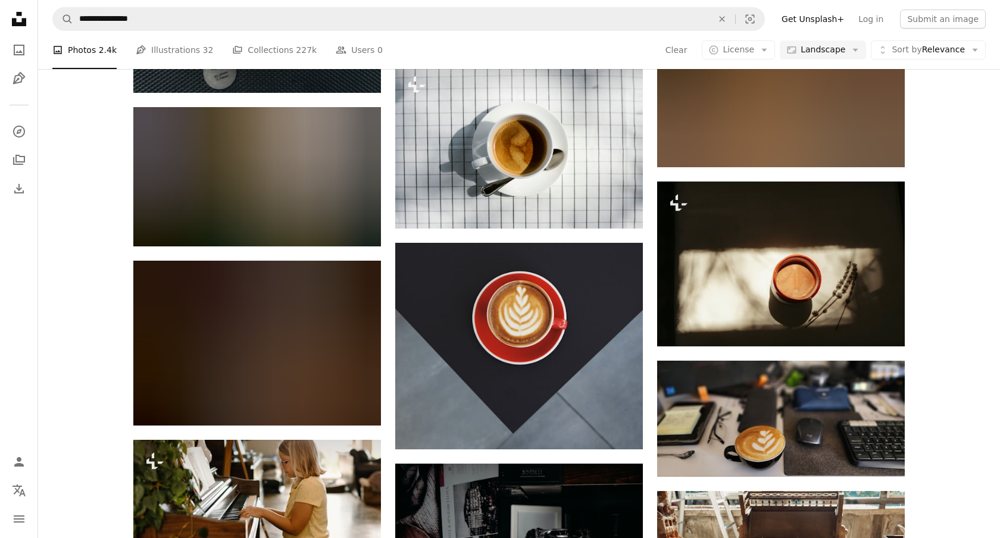
scroll to position [2433, 0]
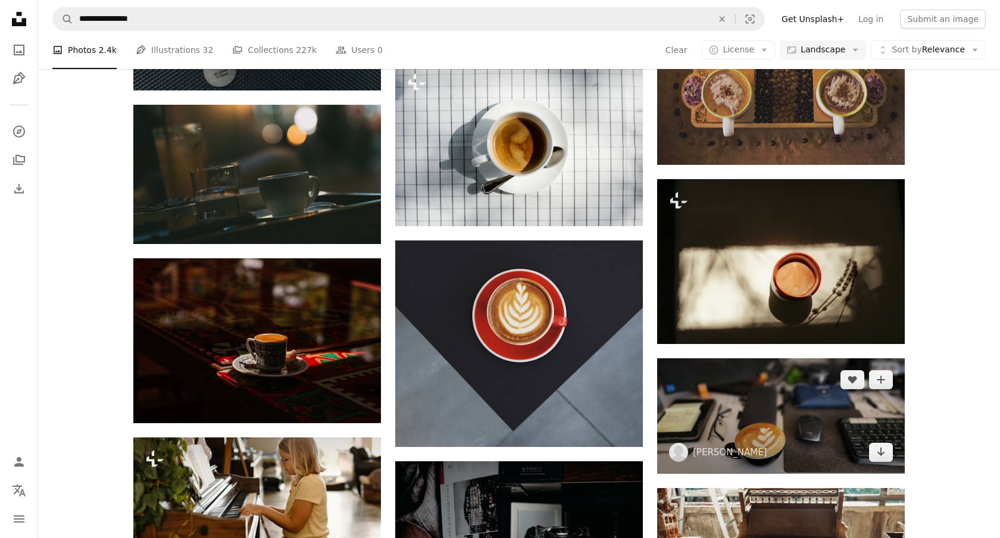
click at [843, 430] on img at bounding box center [781, 416] width 248 height 116
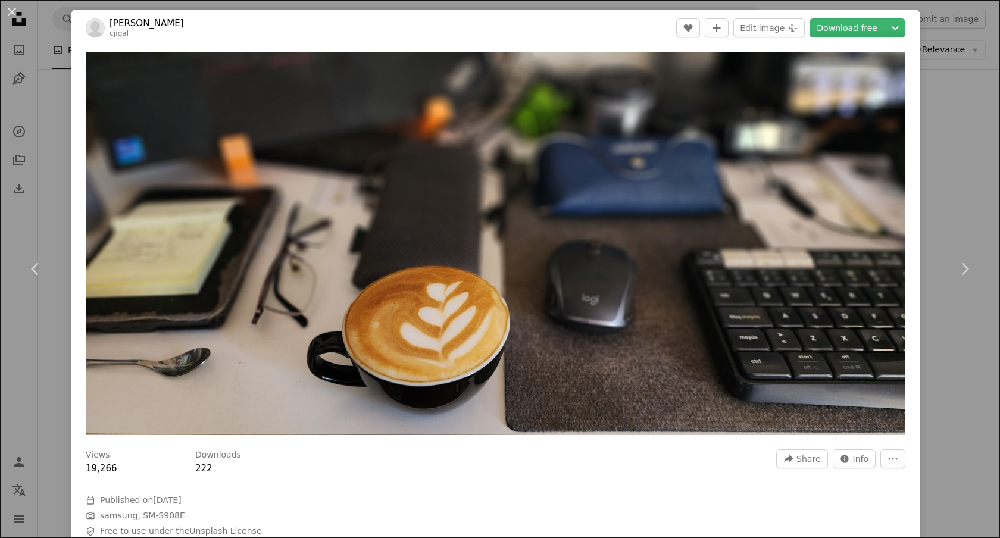
click at [954, 209] on div "An X shape Chevron left Chevron right [PERSON_NAME] cjigal A heart A plus sign …" at bounding box center [500, 269] width 1000 height 538
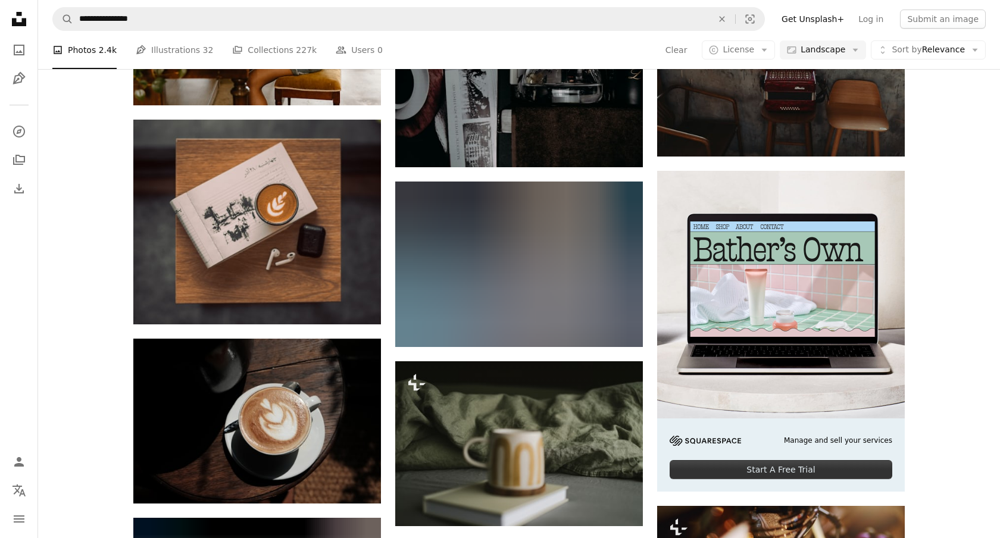
scroll to position [2929, 0]
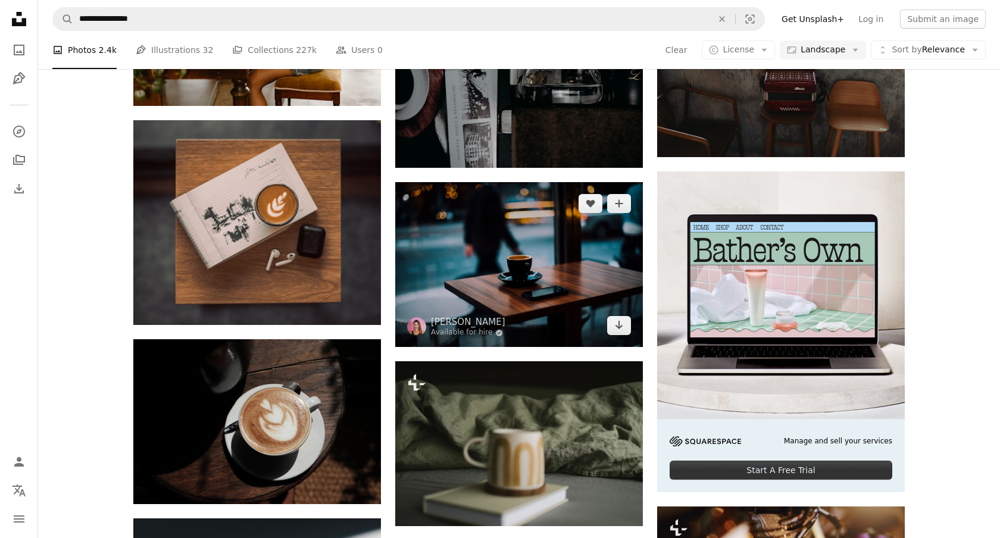
click at [559, 277] on img at bounding box center [519, 264] width 248 height 165
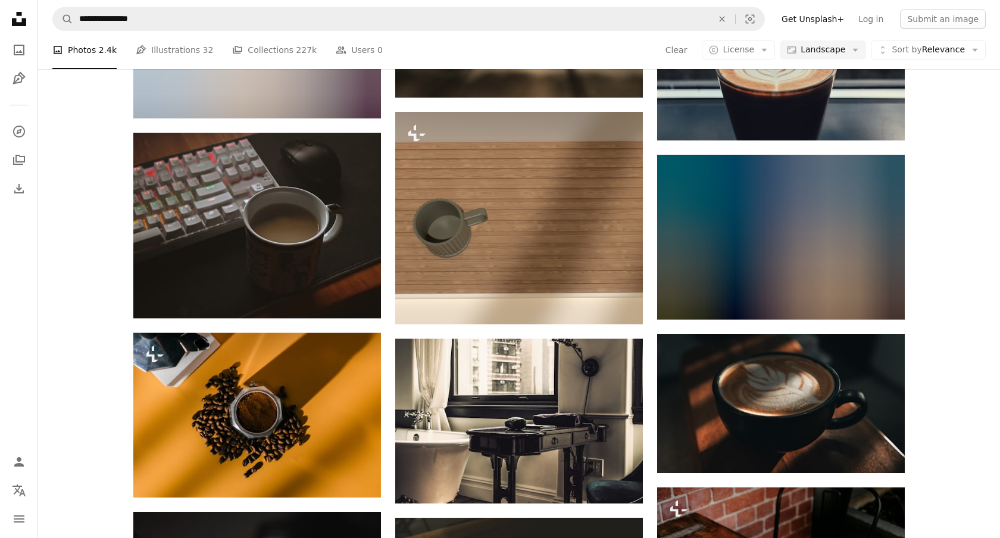
scroll to position [5972, 0]
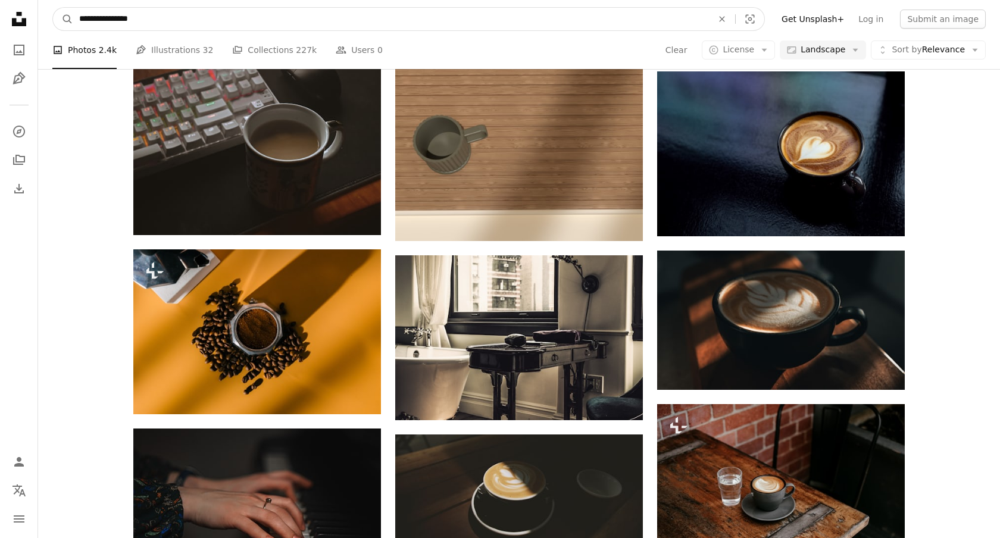
drag, startPoint x: 203, startPoint y: 14, endPoint x: 123, endPoint y: 21, distance: 80.7
click at [123, 21] on input "**********" at bounding box center [391, 19] width 636 height 23
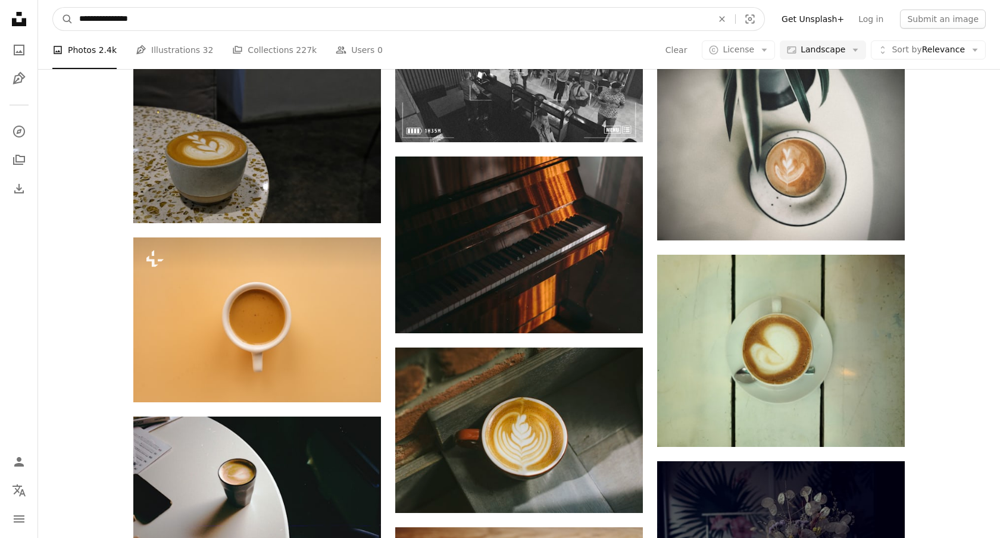
scroll to position [6700, 0]
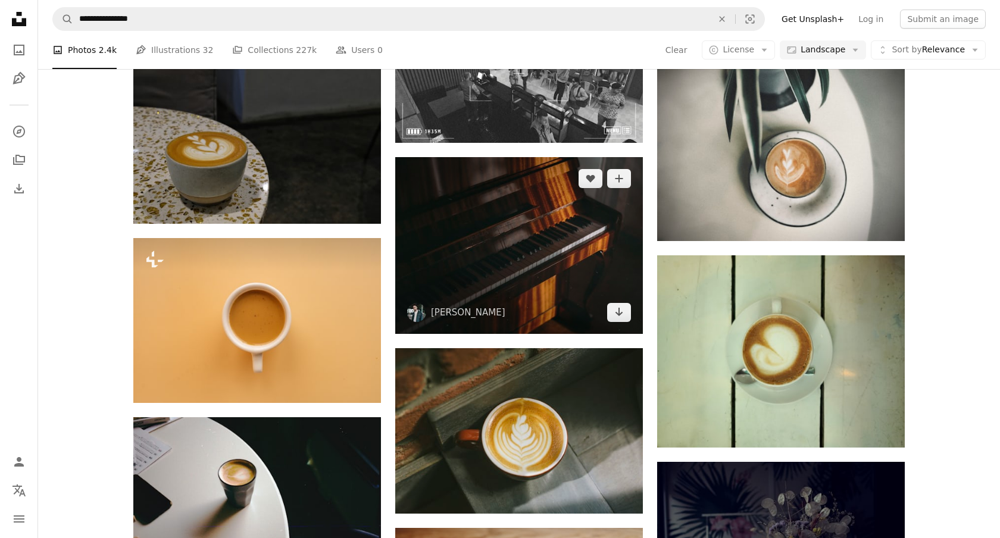
click at [546, 210] on img at bounding box center [519, 245] width 248 height 177
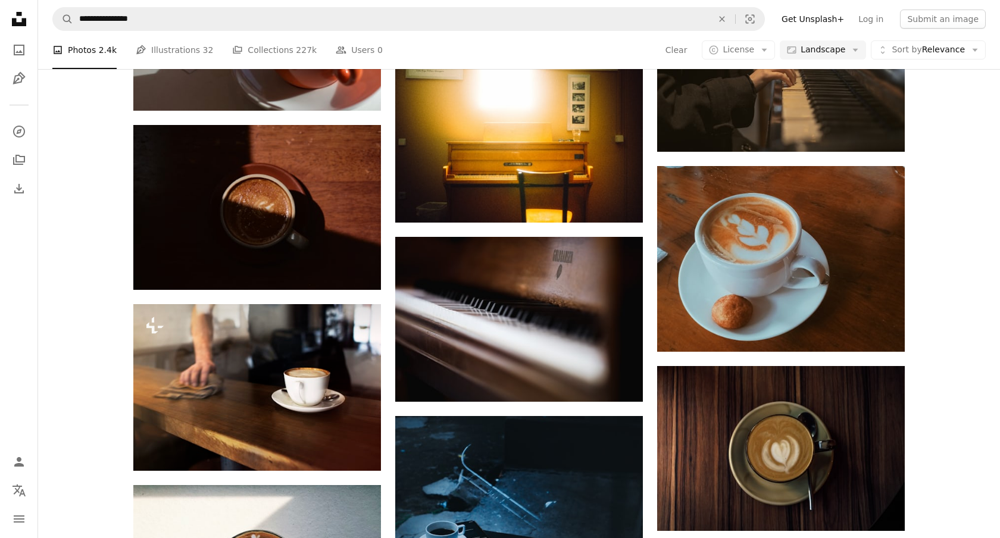
scroll to position [7405, 0]
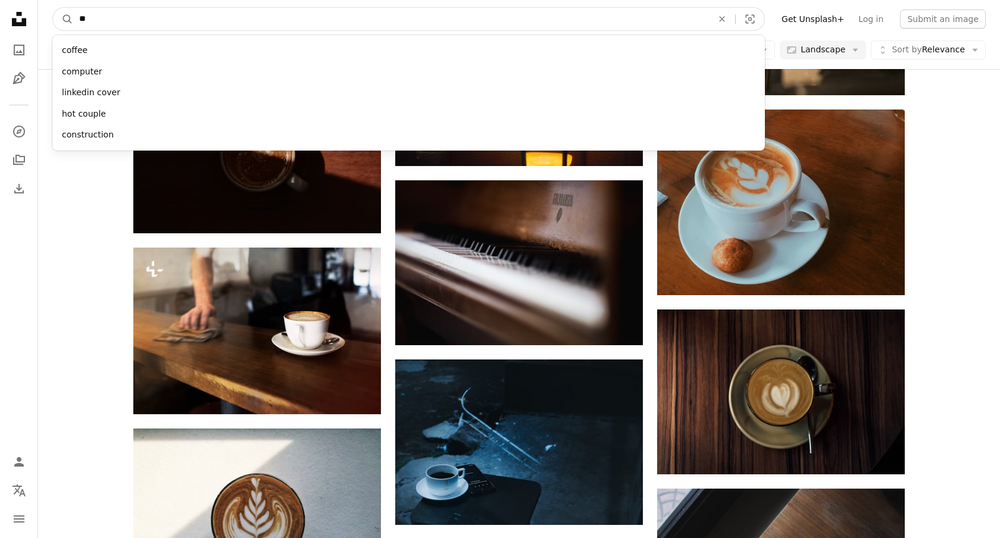
type input "*"
type input "*******"
click button "A magnifying glass" at bounding box center [63, 19] width 20 height 23
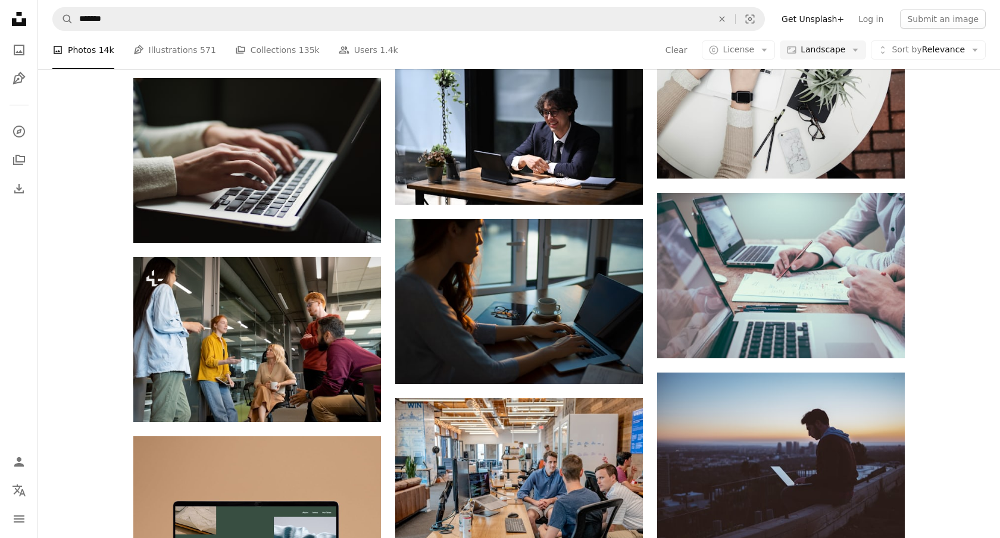
scroll to position [1425, 0]
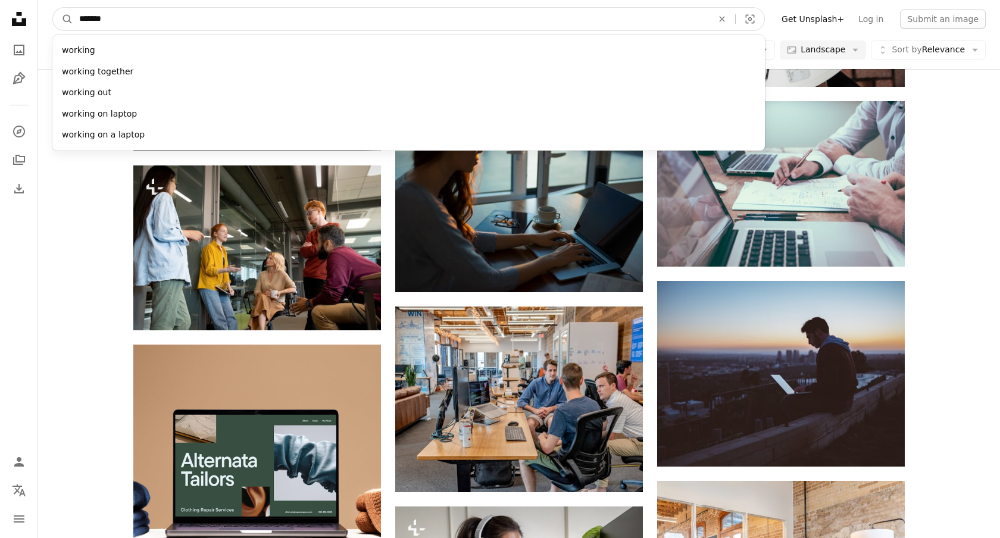
drag, startPoint x: 153, startPoint y: 18, endPoint x: 1, endPoint y: 18, distance: 151.7
type input "*****"
click button "A magnifying glass" at bounding box center [63, 19] width 20 height 23
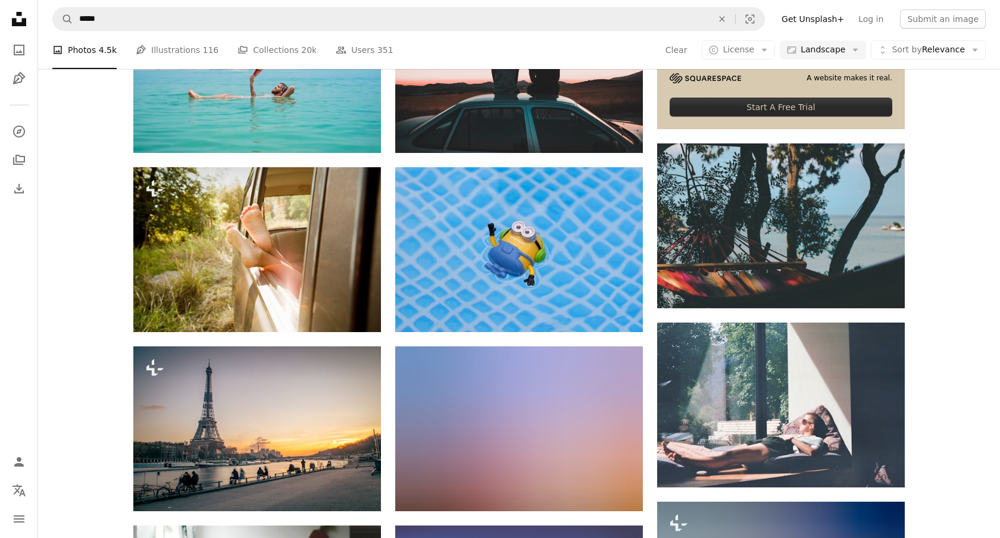
scroll to position [489, 0]
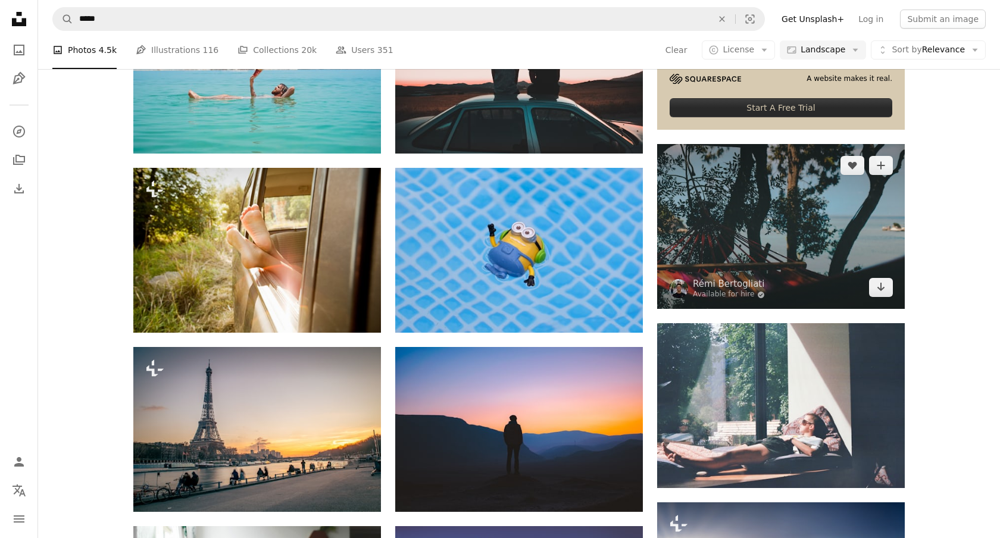
click at [835, 232] on img at bounding box center [781, 226] width 248 height 165
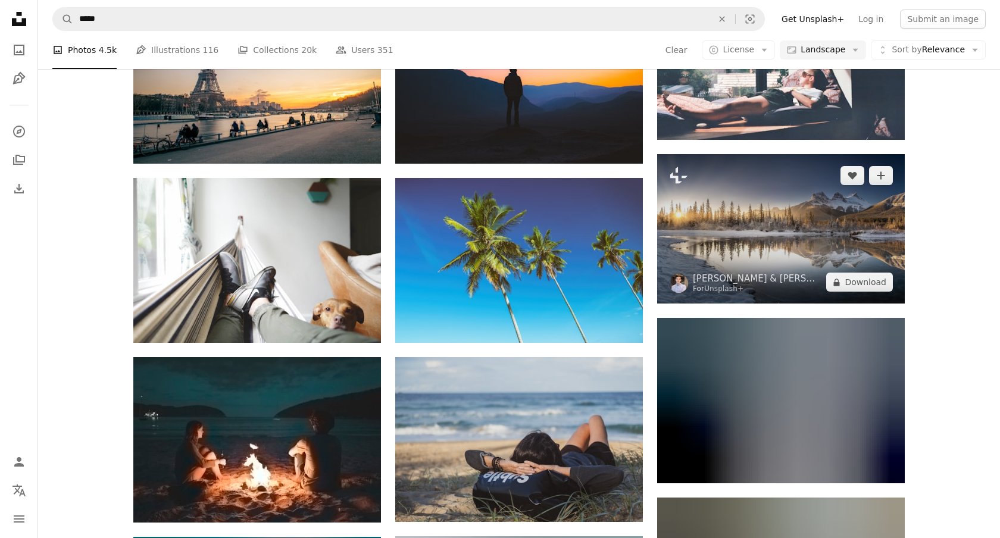
scroll to position [893, 0]
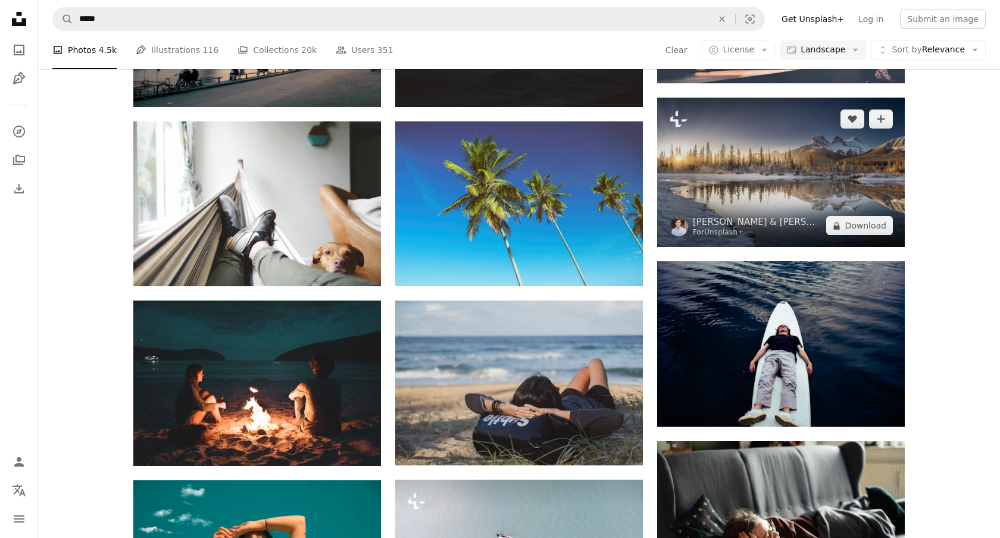
click at [787, 176] on img at bounding box center [781, 172] width 248 height 149
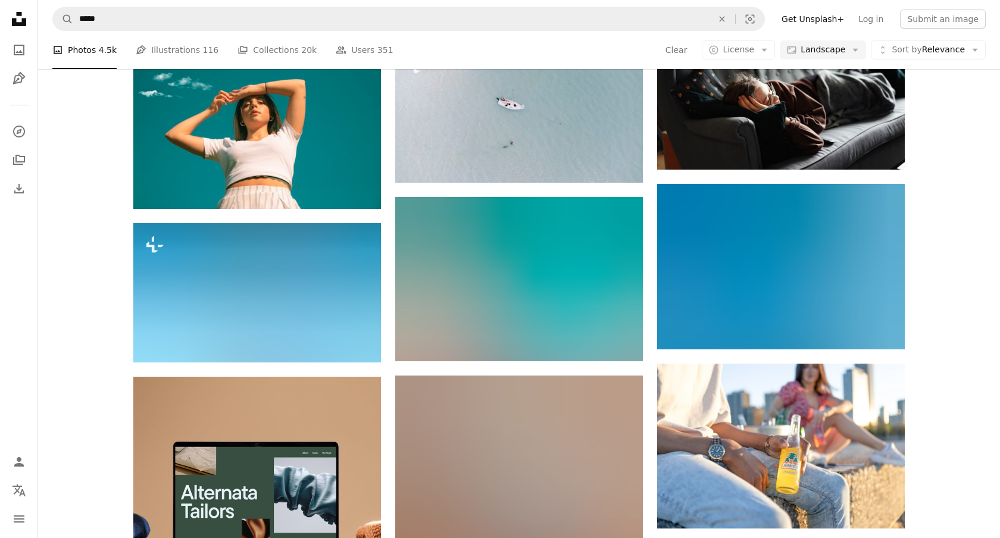
scroll to position [1380, 0]
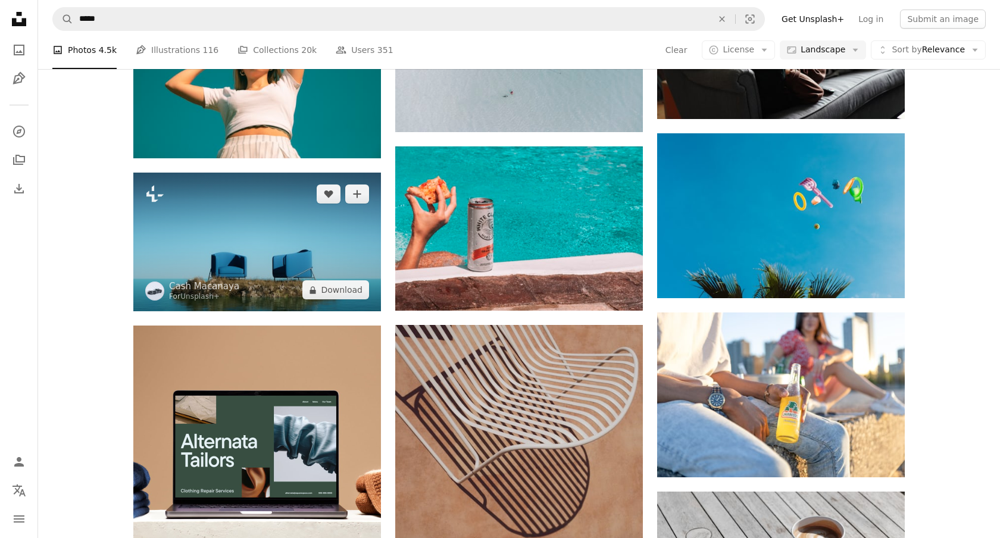
click at [329, 255] on img at bounding box center [257, 242] width 248 height 139
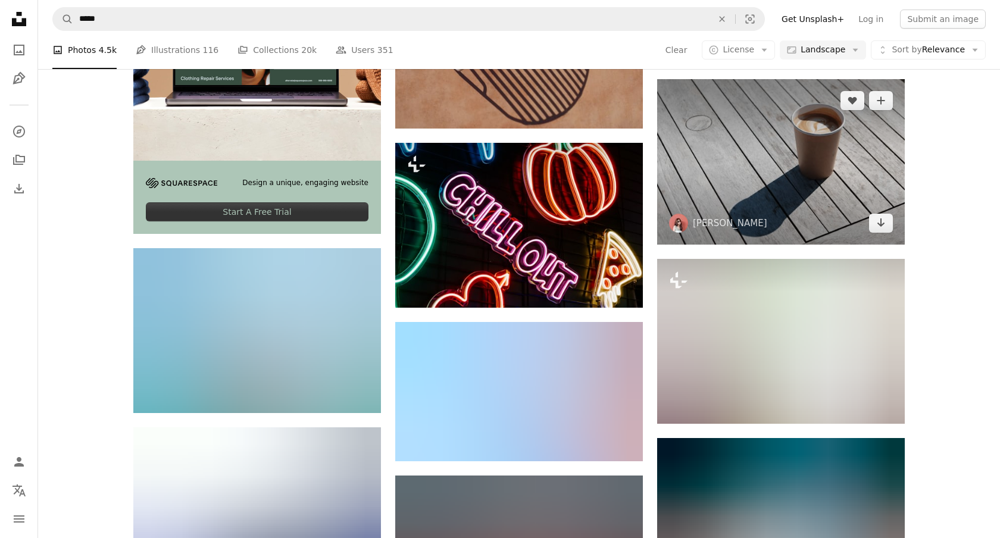
scroll to position [1892, 0]
